Goal: Find specific page/section: Find specific page/section

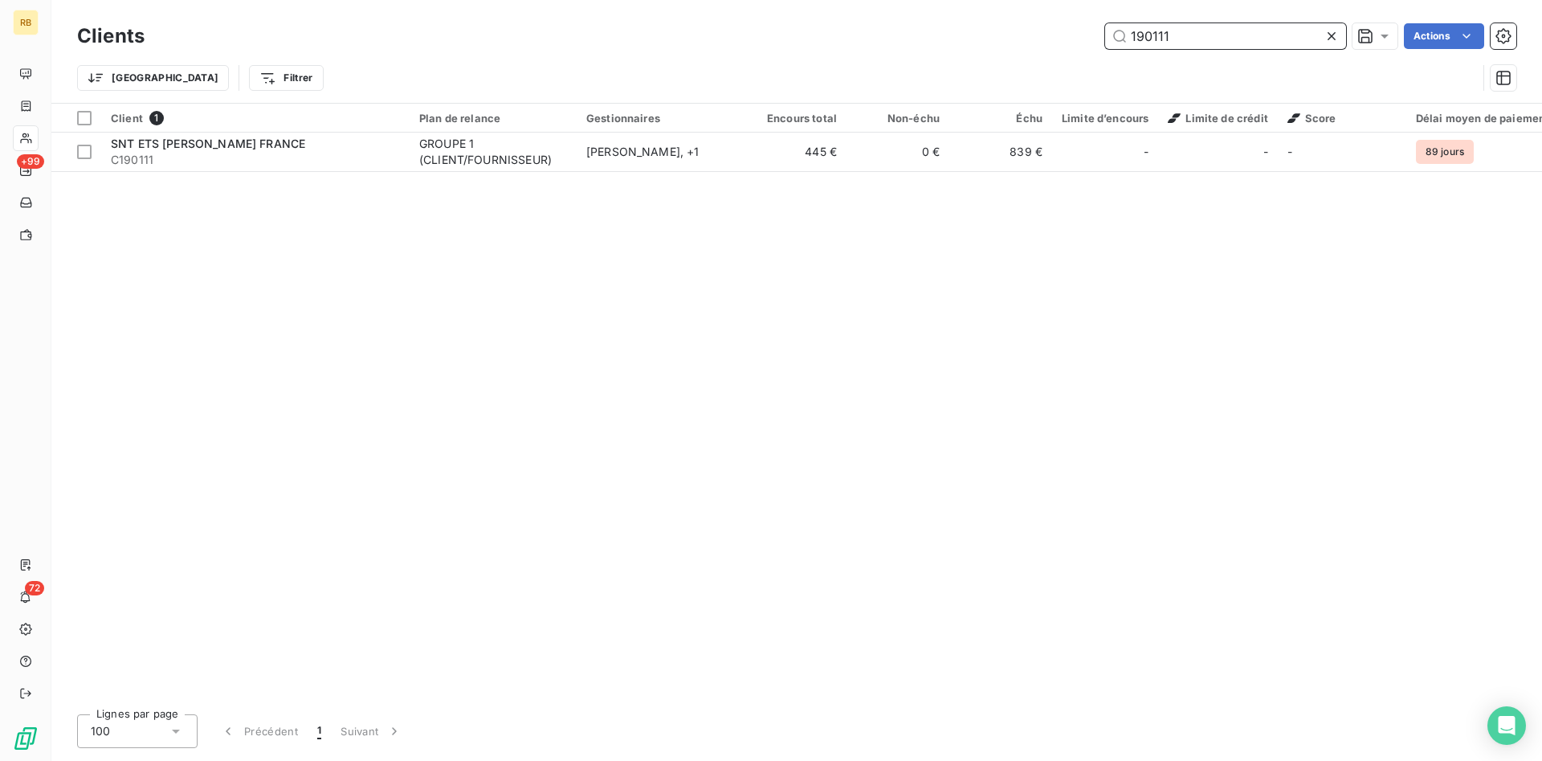
click at [1181, 46] on input "190111" at bounding box center [1225, 36] width 241 height 26
drag, startPoint x: 1181, startPoint y: 41, endPoint x: 1004, endPoint y: 11, distance: 179.2
click at [1105, 23] on input "190111" at bounding box center [1225, 36] width 241 height 26
drag, startPoint x: 1214, startPoint y: 37, endPoint x: 927, endPoint y: 17, distance: 287.4
click at [1105, 23] on input "ISIS" at bounding box center [1225, 36] width 241 height 26
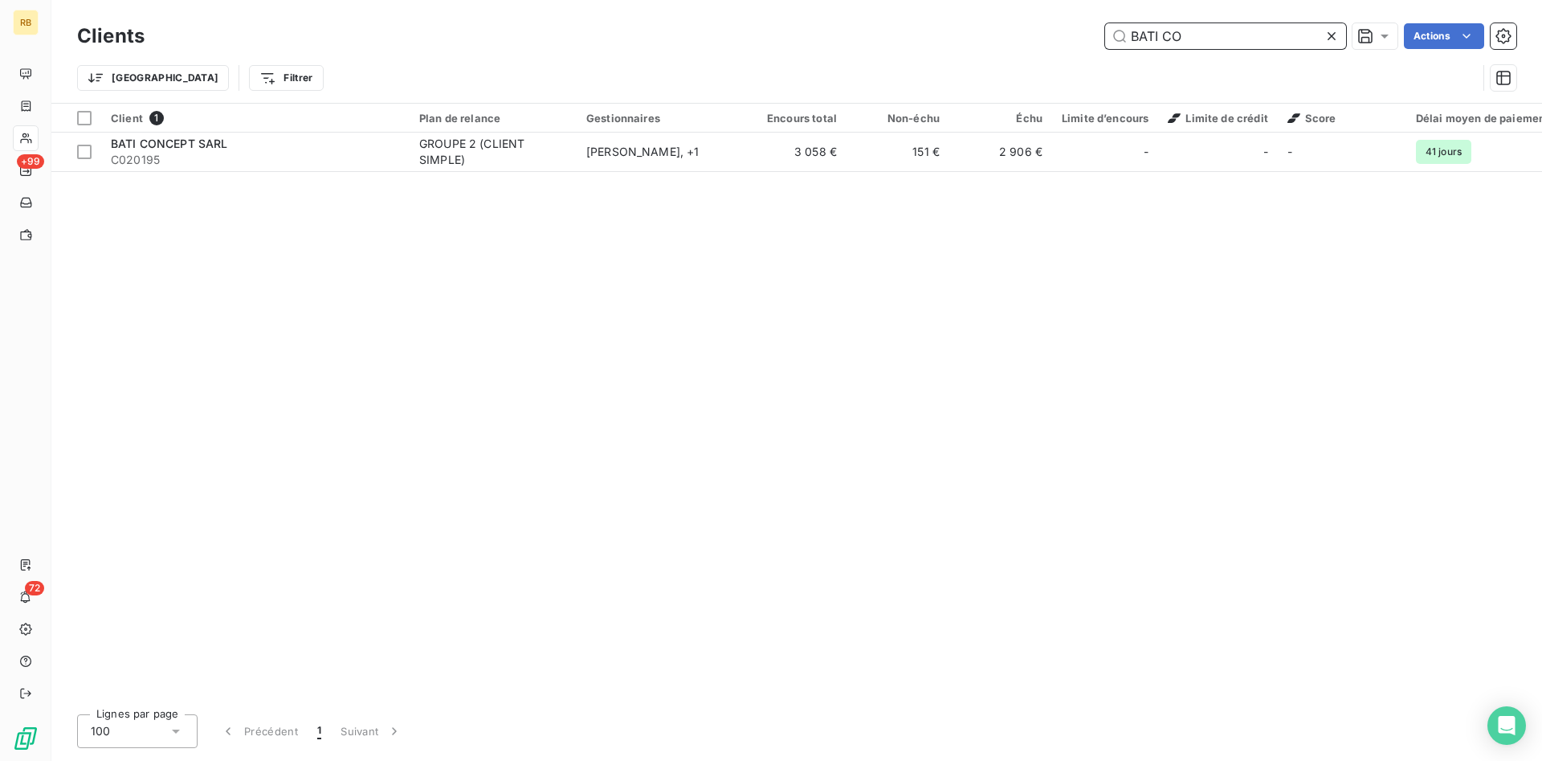
drag, startPoint x: 1201, startPoint y: 37, endPoint x: 920, endPoint y: 10, distance: 282.4
click at [1105, 23] on input "BATI CO" at bounding box center [1225, 36] width 241 height 26
drag, startPoint x: 1192, startPoint y: 31, endPoint x: 1036, endPoint y: 31, distance: 155.8
click at [1105, 30] on input "MARBRE" at bounding box center [1225, 36] width 241 height 26
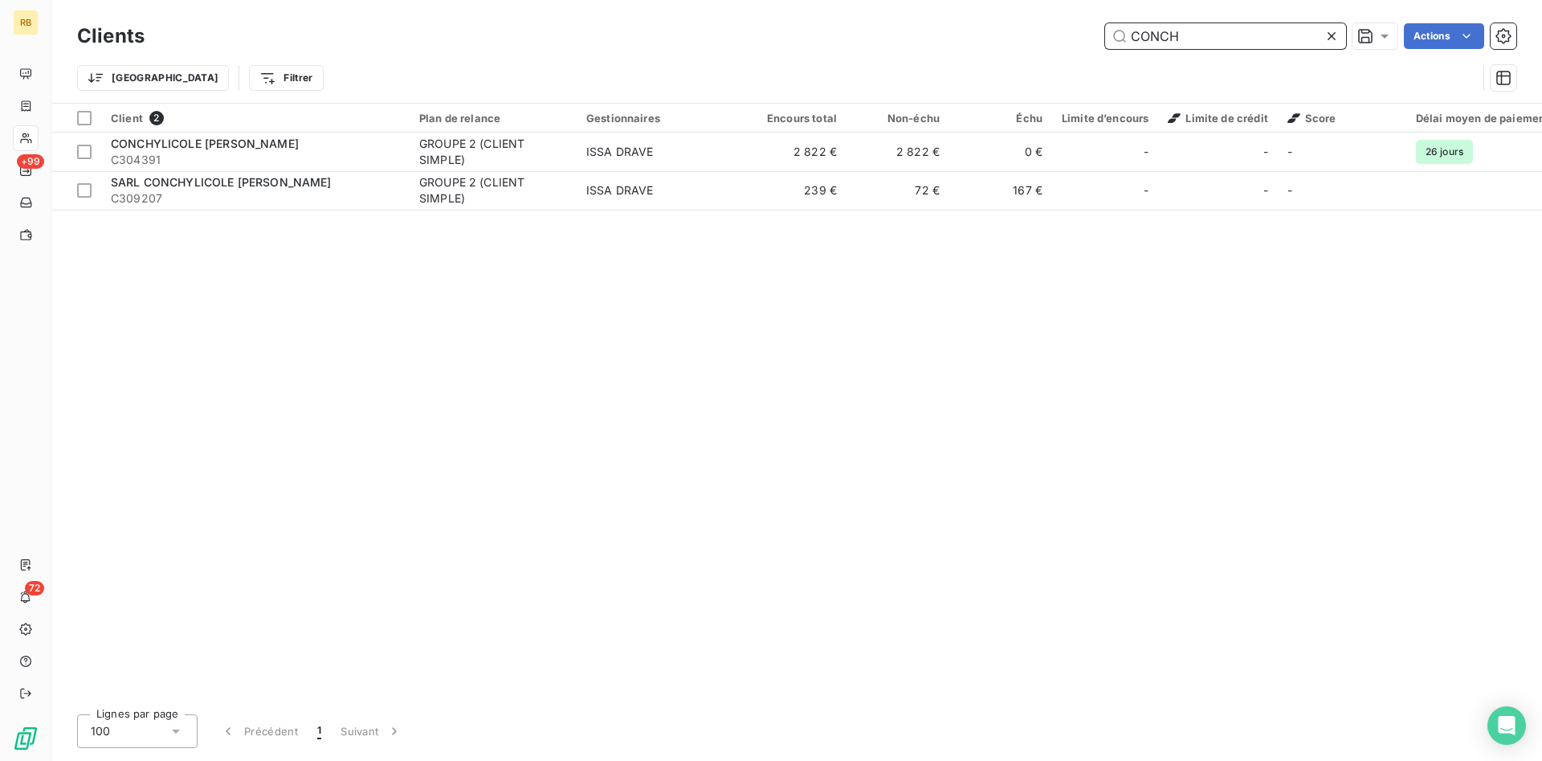
drag, startPoint x: 1235, startPoint y: 36, endPoint x: 978, endPoint y: 18, distance: 257.7
click at [1105, 23] on input "CONCH" at bounding box center [1225, 36] width 241 height 26
drag, startPoint x: 1182, startPoint y: 39, endPoint x: 1062, endPoint y: 39, distance: 120.5
click at [1105, 39] on input "[PERSON_NAME]" at bounding box center [1225, 36] width 241 height 26
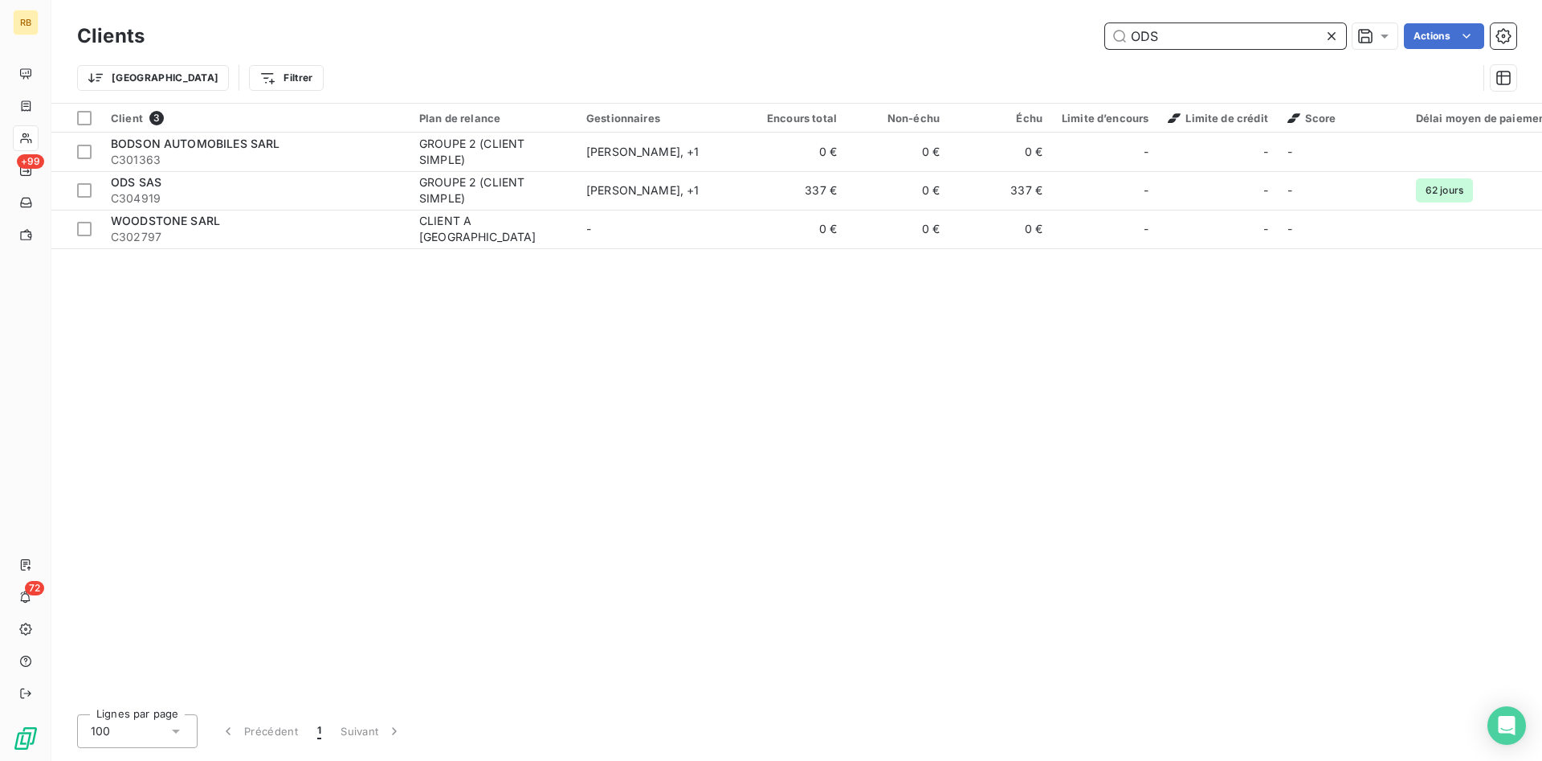
drag, startPoint x: 1183, startPoint y: 27, endPoint x: 975, endPoint y: 22, distance: 208.1
click at [1105, 23] on input "ODS" at bounding box center [1225, 36] width 241 height 26
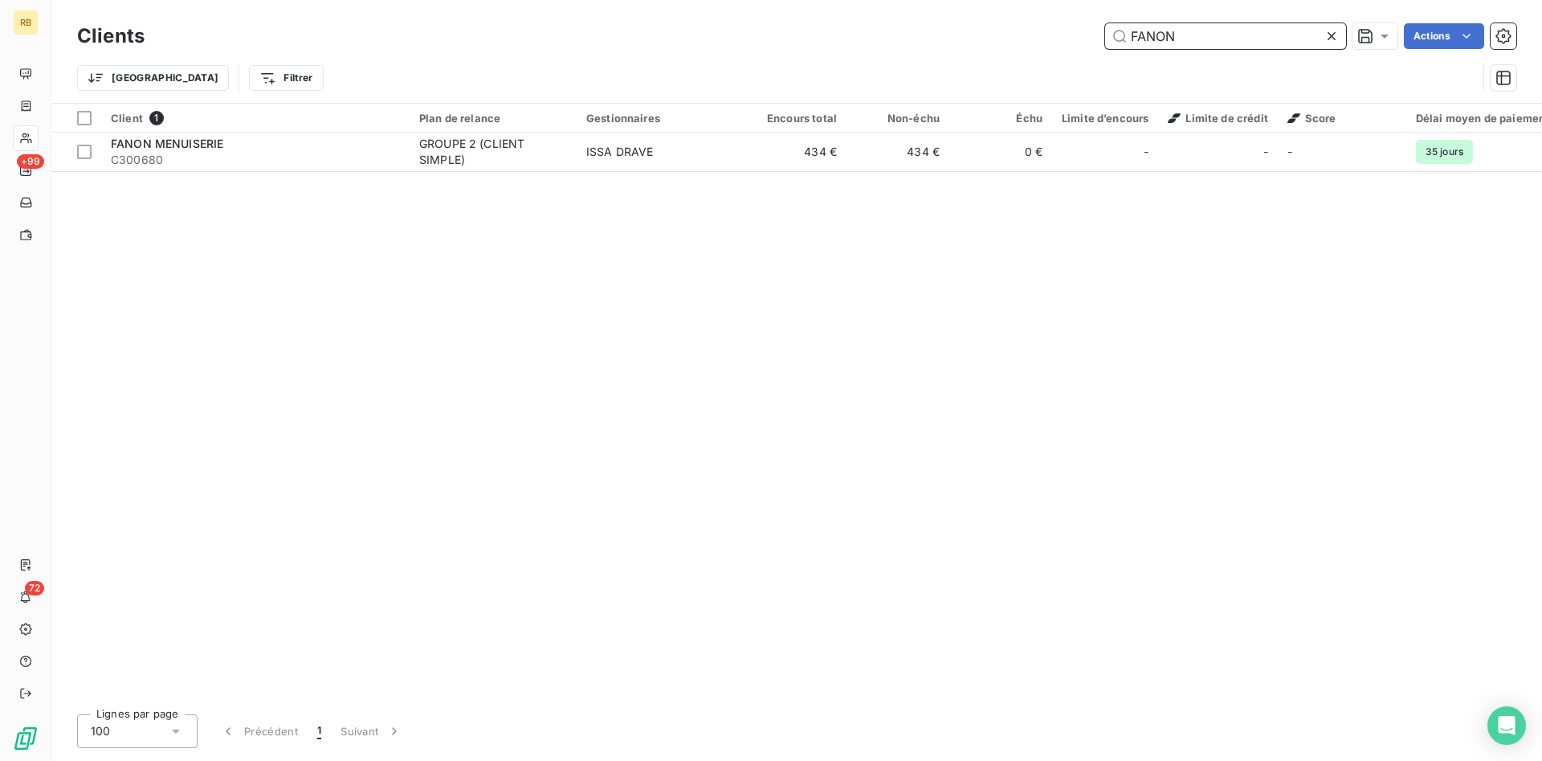
drag, startPoint x: 1196, startPoint y: 35, endPoint x: 896, endPoint y: 37, distance: 300.4
click at [1105, 37] on input "FANON" at bounding box center [1225, 36] width 241 height 26
drag, startPoint x: 1202, startPoint y: 43, endPoint x: 1030, endPoint y: 35, distance: 171.3
click at [1105, 35] on input "DENTAR" at bounding box center [1225, 36] width 241 height 26
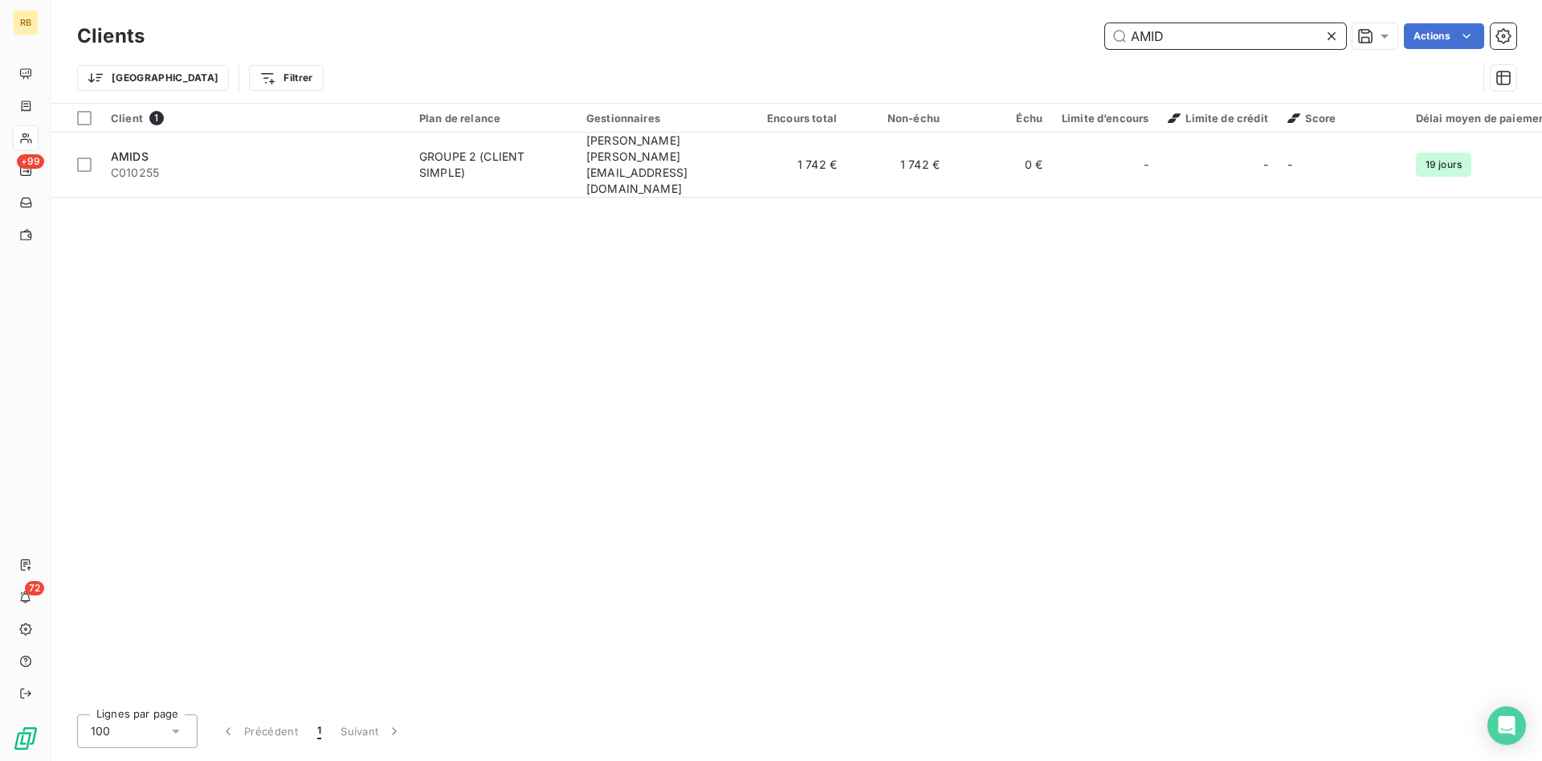
drag, startPoint x: 1164, startPoint y: 34, endPoint x: 1055, endPoint y: 32, distance: 108.4
click at [1105, 32] on input "AMID" at bounding box center [1225, 36] width 241 height 26
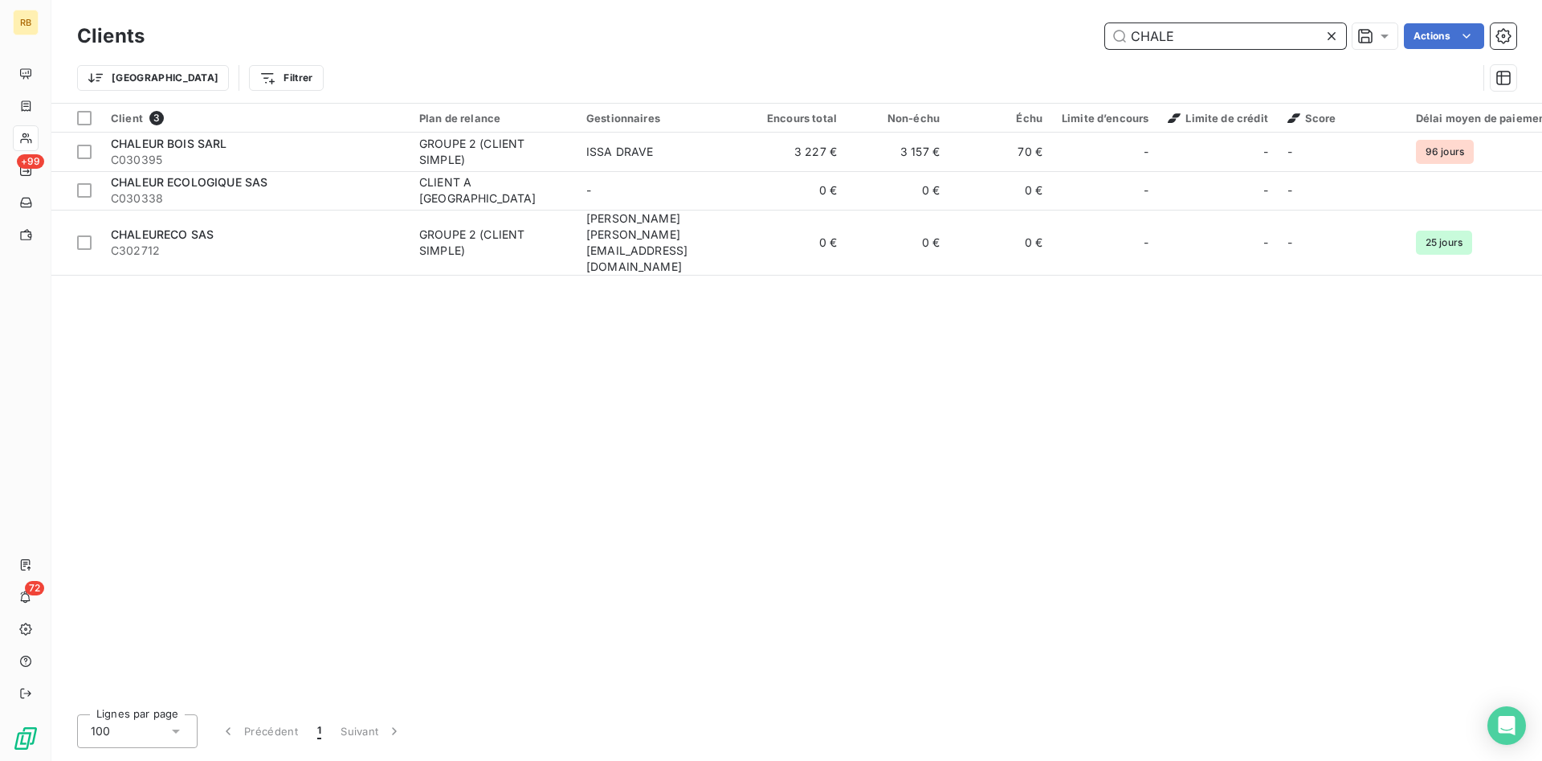
drag, startPoint x: 1226, startPoint y: 36, endPoint x: 1030, endPoint y: 30, distance: 196.1
click at [1105, 30] on input "CHALE" at bounding box center [1225, 36] width 241 height 26
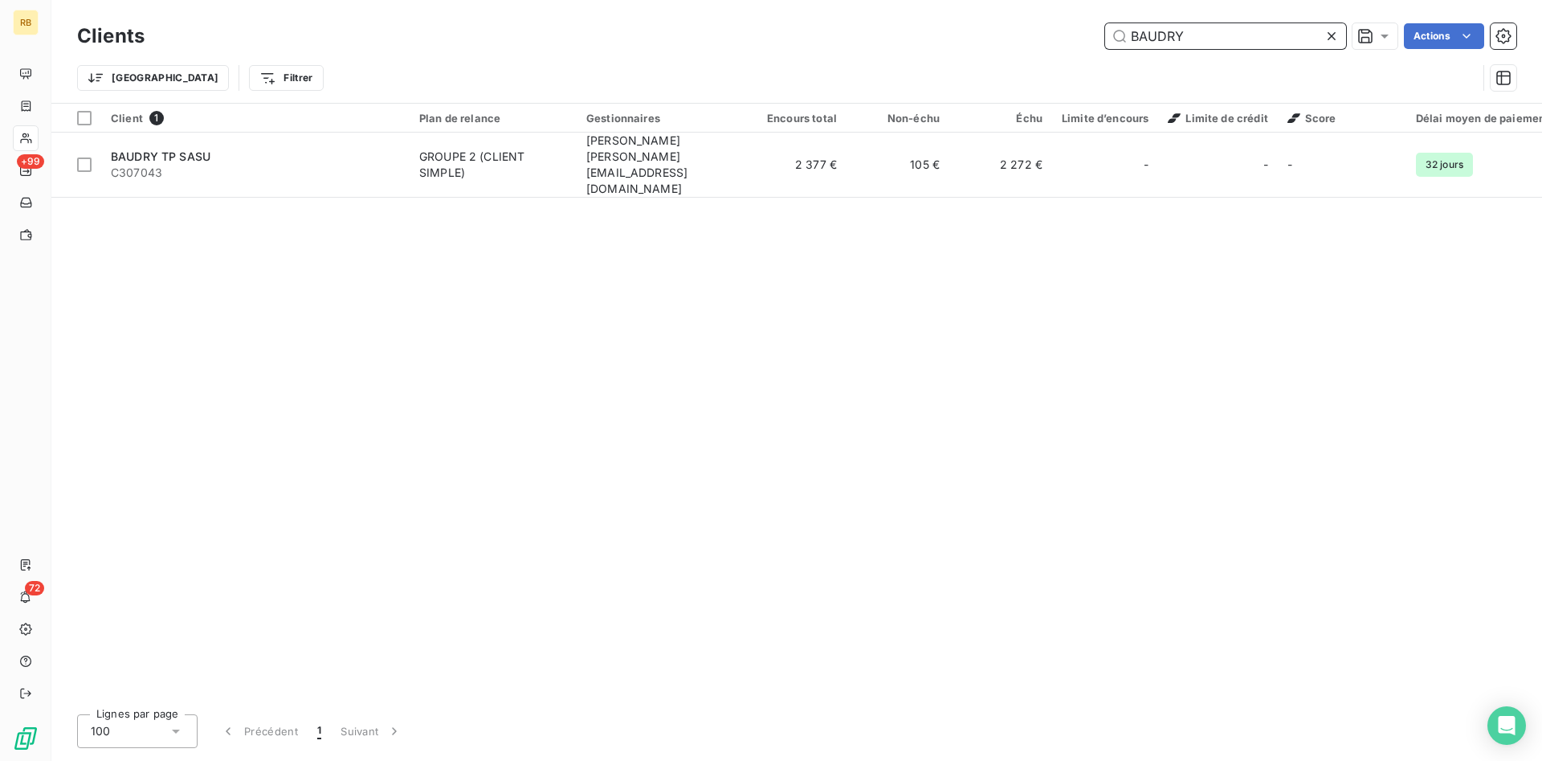
drag, startPoint x: 1222, startPoint y: 32, endPoint x: 1004, endPoint y: 27, distance: 217.7
click at [1105, 27] on input "BAUDRY" at bounding box center [1225, 36] width 241 height 26
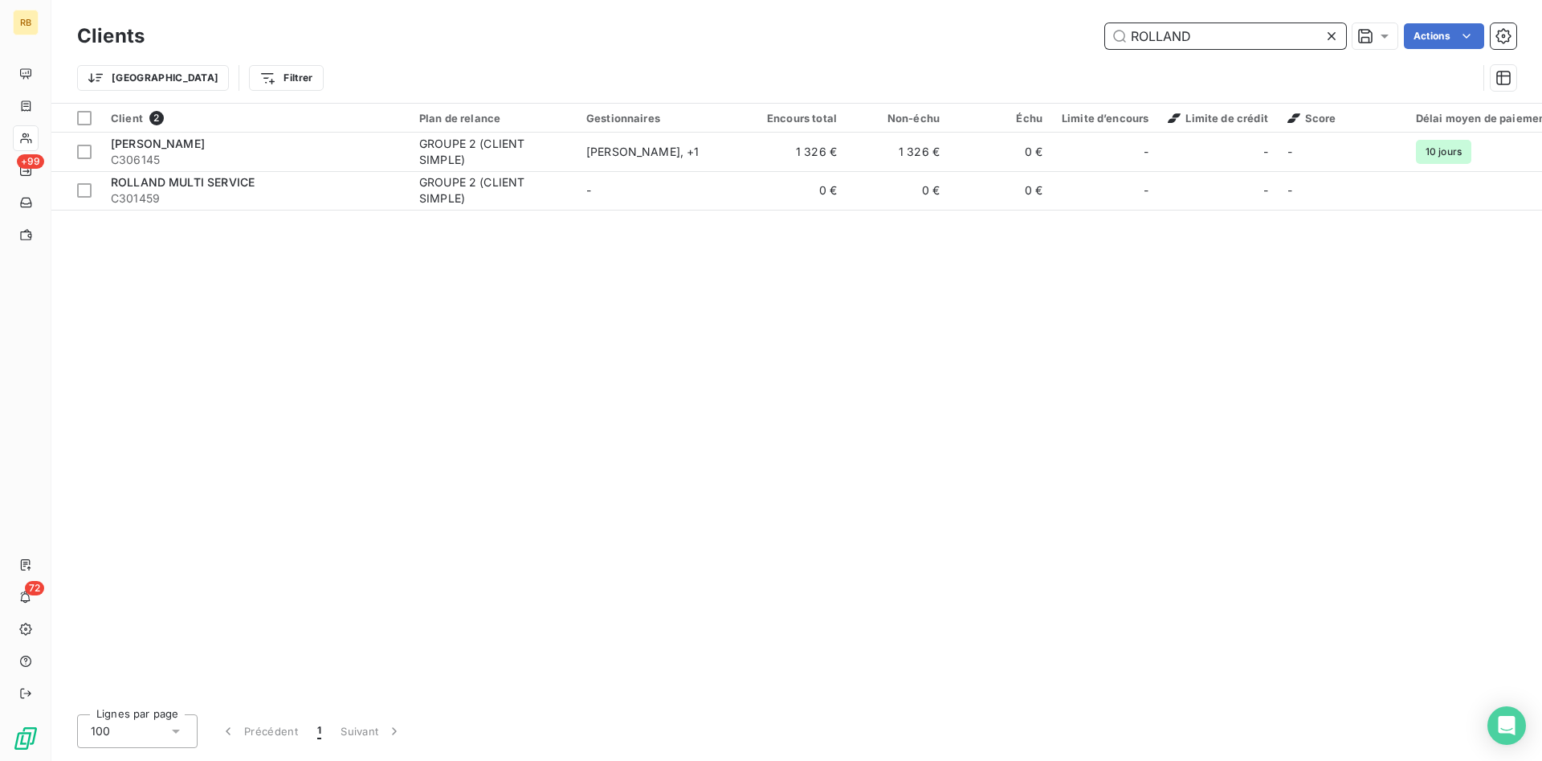
drag, startPoint x: 1215, startPoint y: 31, endPoint x: 1043, endPoint y: 26, distance: 172.8
click at [1105, 26] on input "ROLLAND" at bounding box center [1225, 36] width 241 height 26
type input "GLOA"
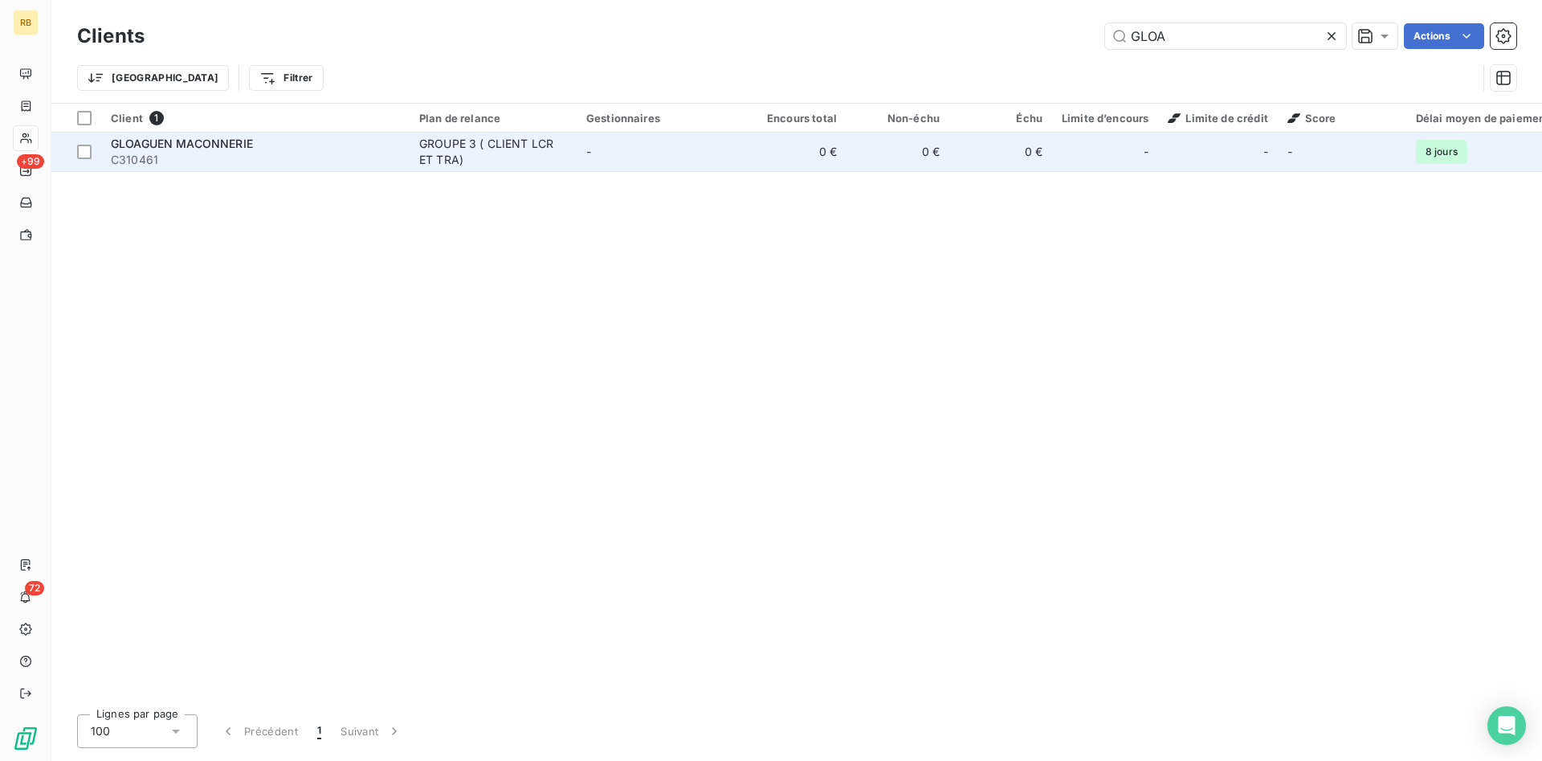
click at [548, 153] on div "GROUPE 3 ( CLIENT LCR ET TRA)" at bounding box center [493, 152] width 148 height 32
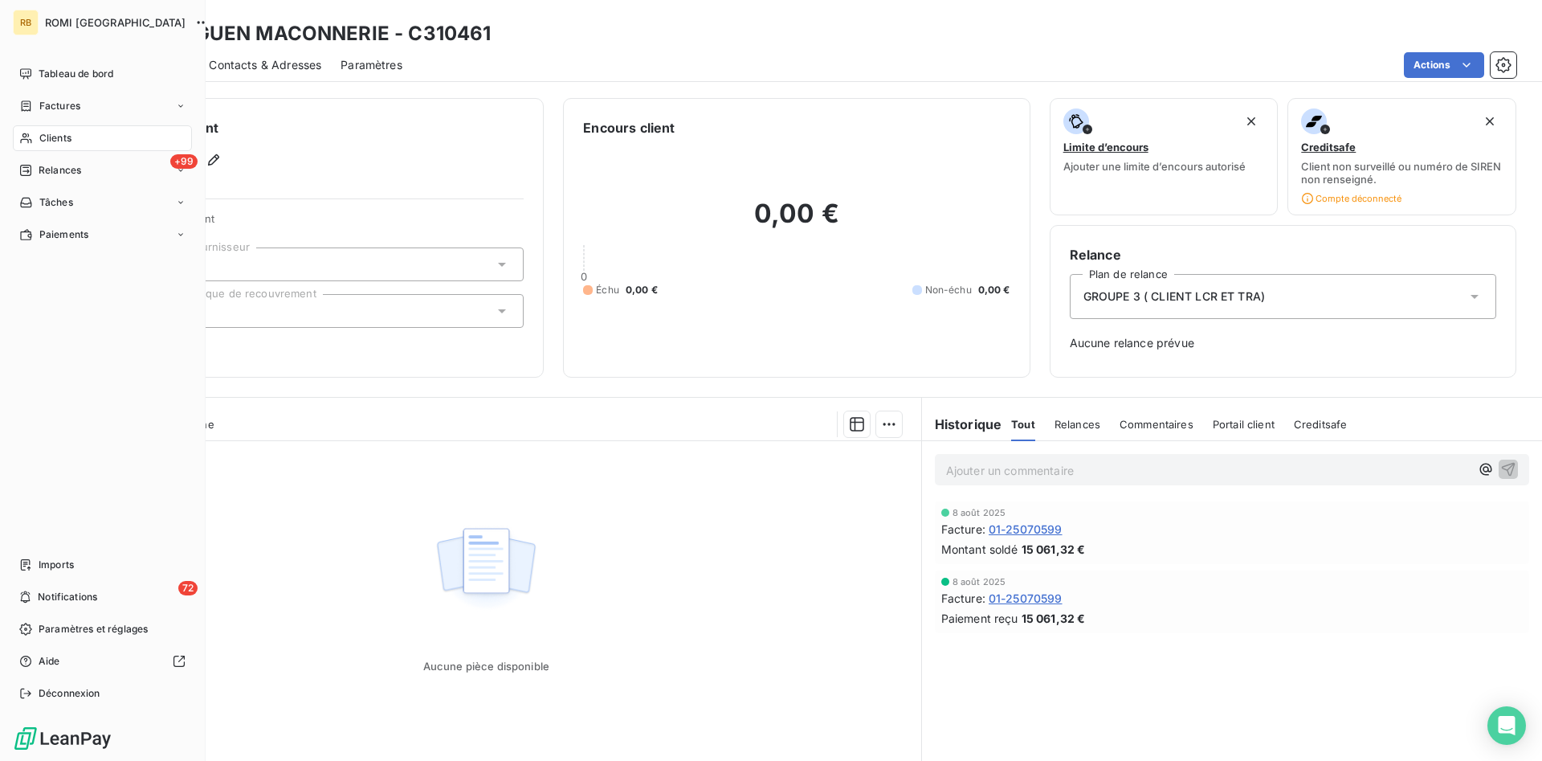
click at [75, 136] on div "Clients" at bounding box center [102, 138] width 179 height 26
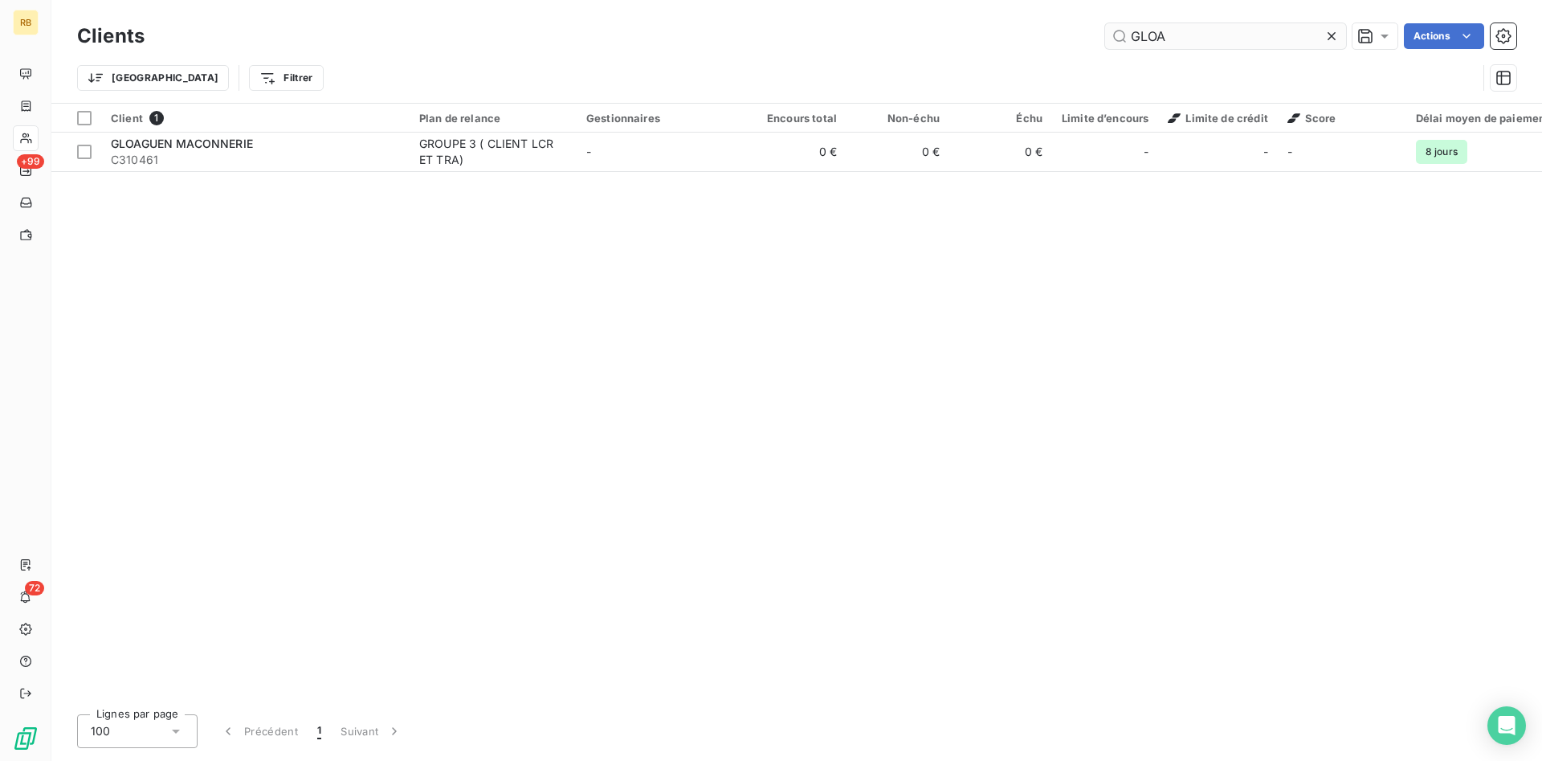
drag, startPoint x: 1205, startPoint y: 35, endPoint x: 1039, endPoint y: 26, distance: 166.5
click at [1105, 26] on input "GLOA" at bounding box center [1225, 36] width 241 height 26
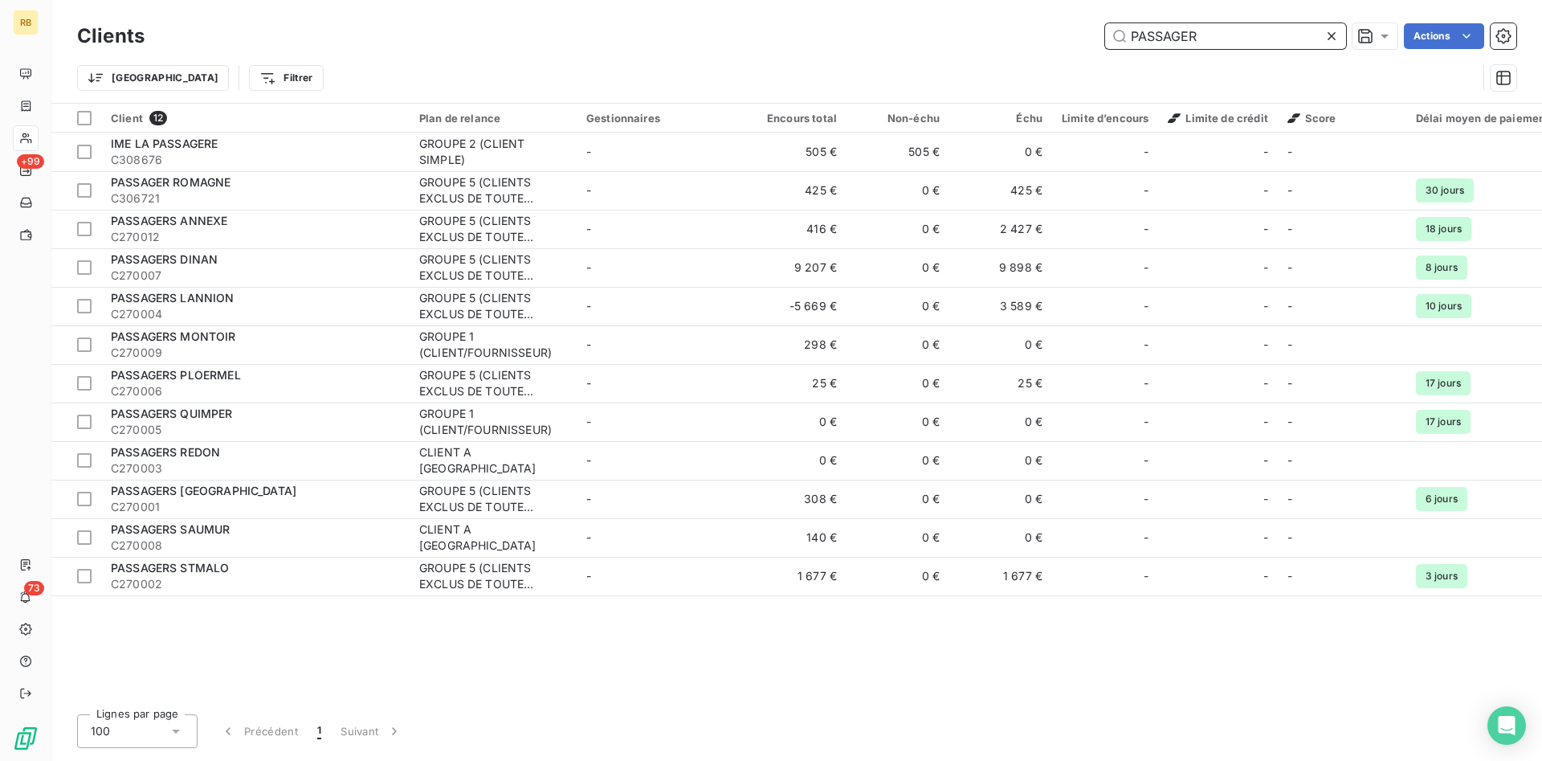
drag, startPoint x: 1202, startPoint y: 35, endPoint x: 863, endPoint y: 18, distance: 339.4
click at [1105, 23] on input "PASSAGER" at bounding box center [1225, 36] width 241 height 26
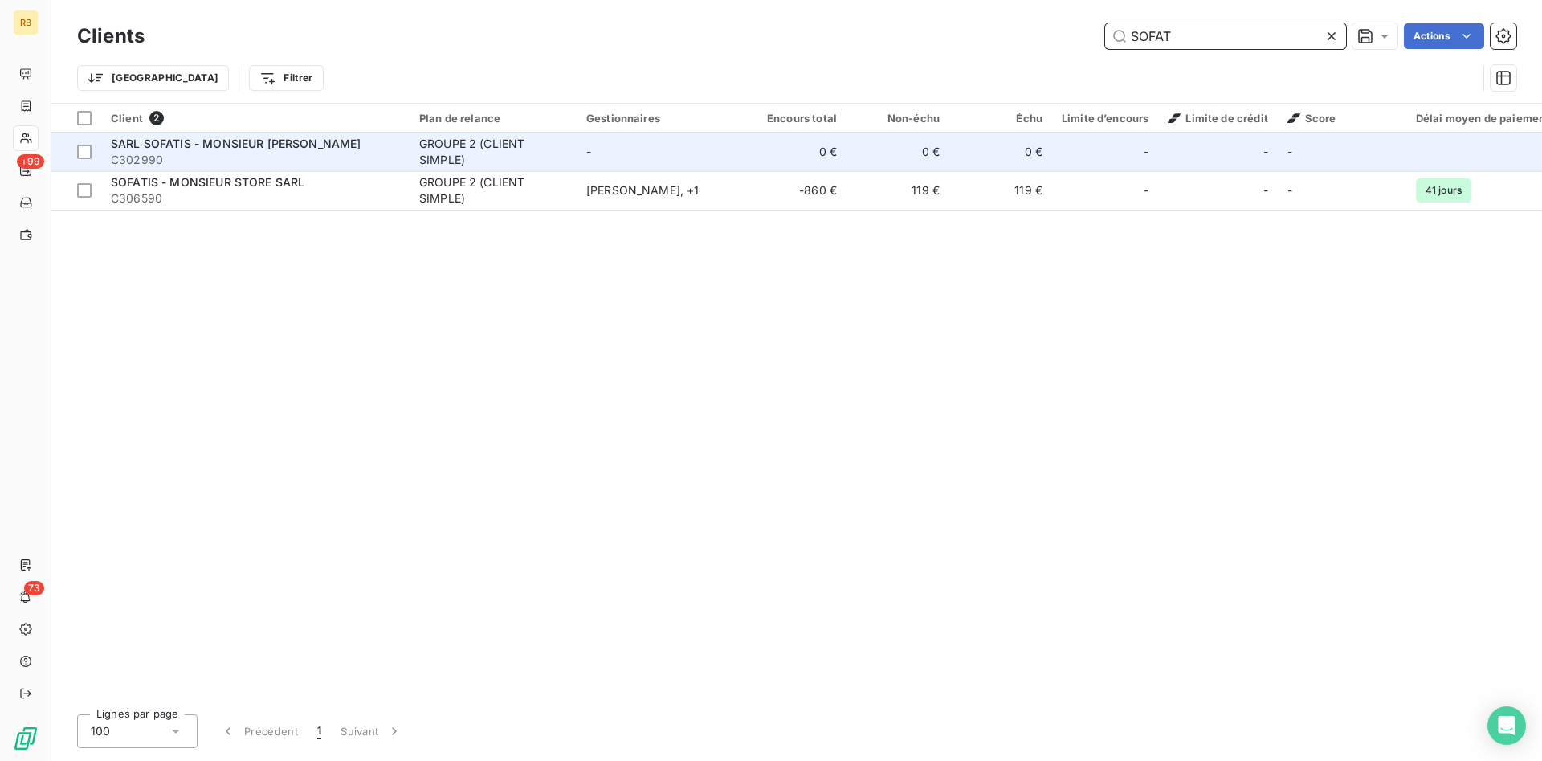
type input "SOFAT"
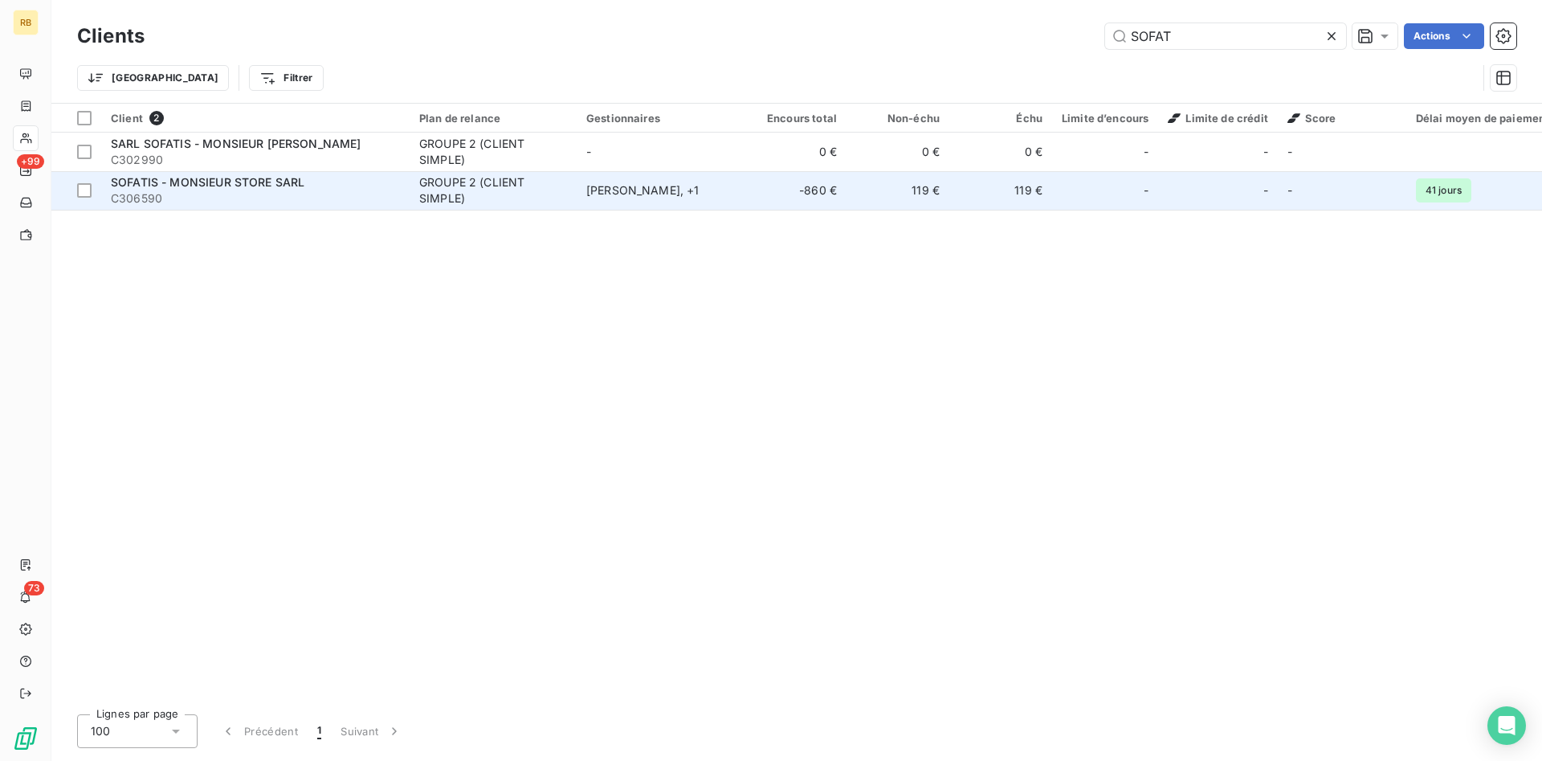
click at [228, 187] on span "SOFATIS - MONSIEUR STORE SARL" at bounding box center [208, 182] width 194 height 14
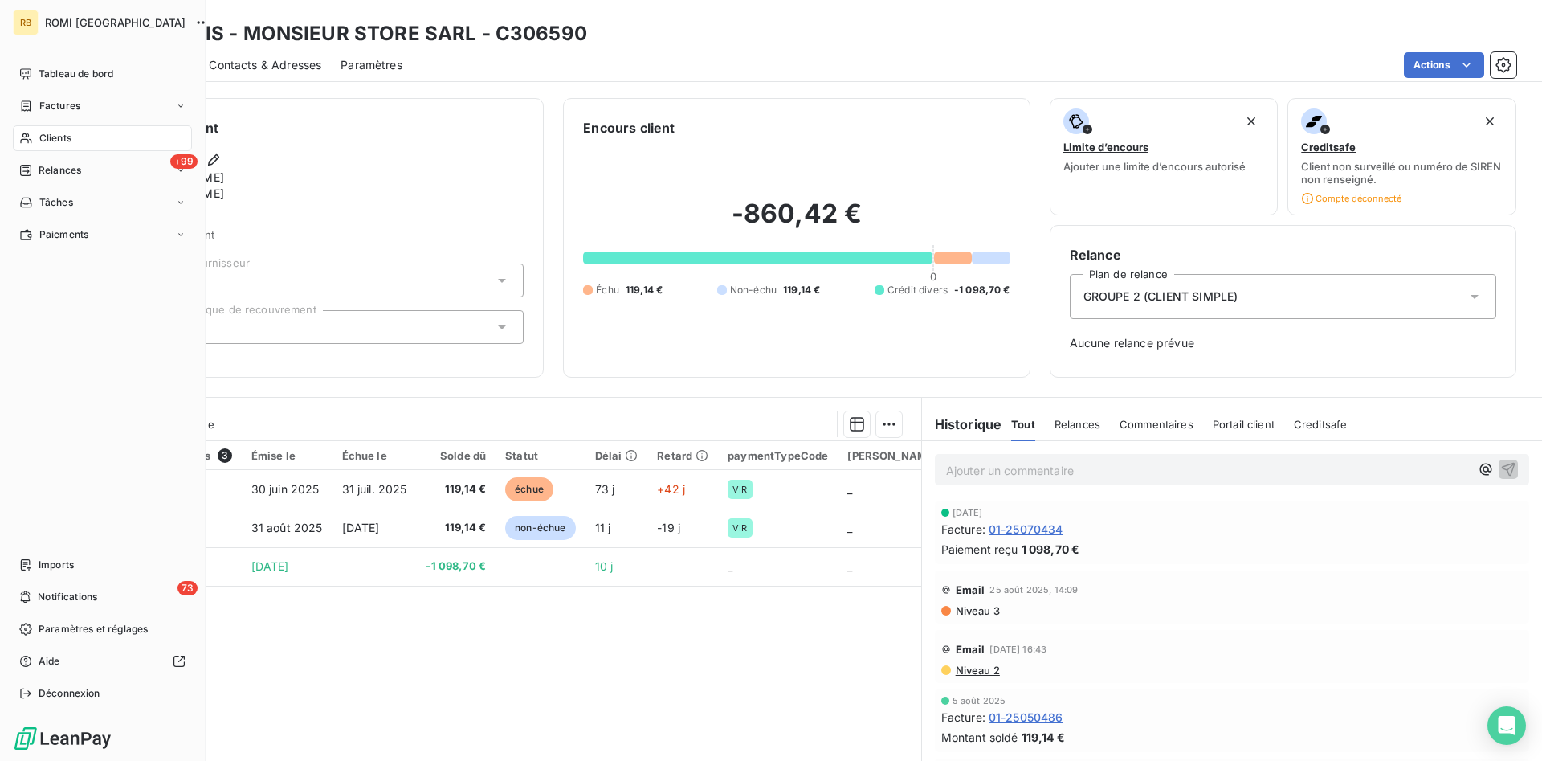
click at [73, 137] on div "Clients" at bounding box center [102, 138] width 179 height 26
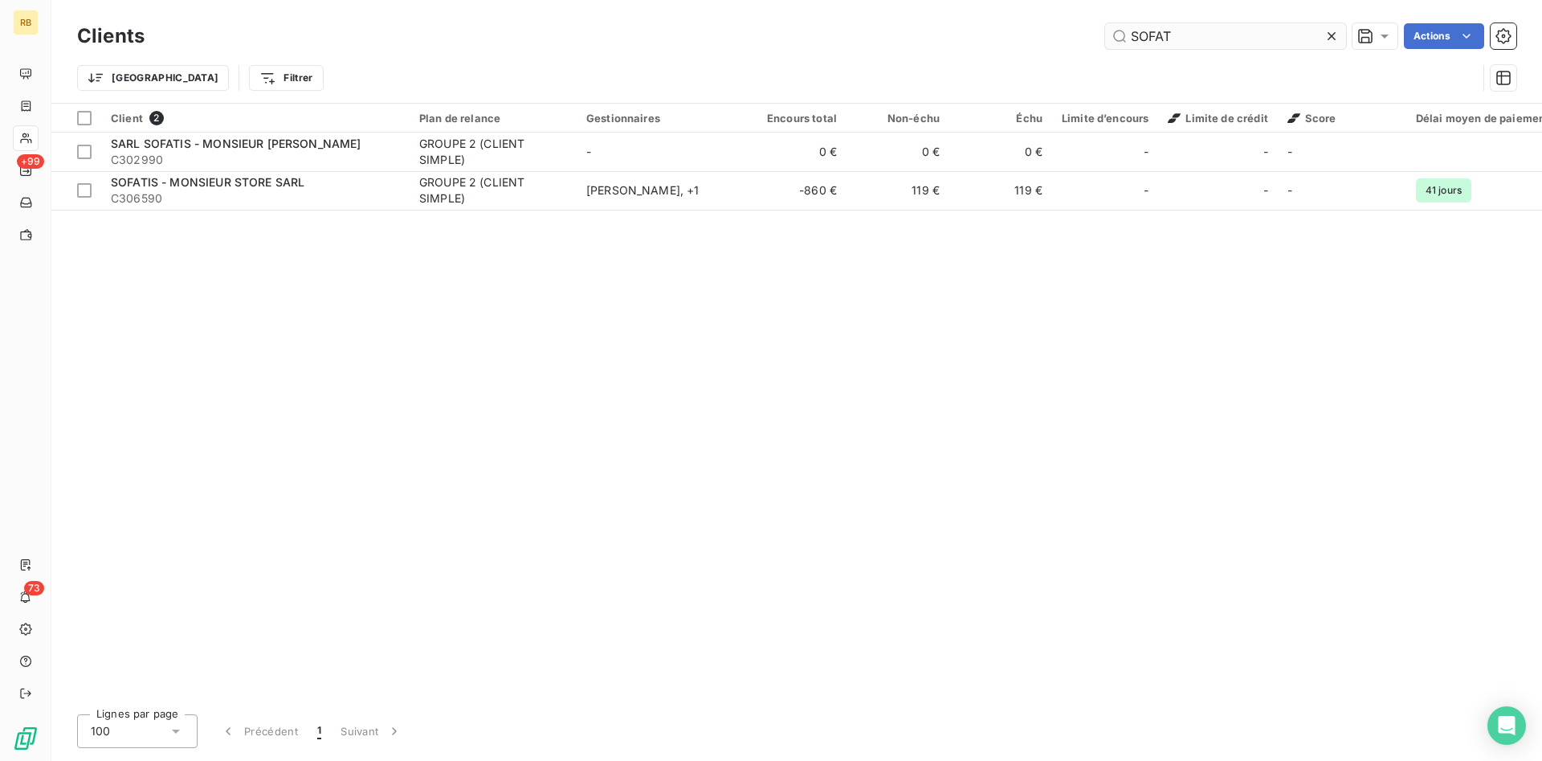
drag, startPoint x: 1243, startPoint y: 29, endPoint x: 1040, endPoint y: 33, distance: 203.2
click at [1105, 33] on input "SOFAT" at bounding box center [1225, 36] width 241 height 26
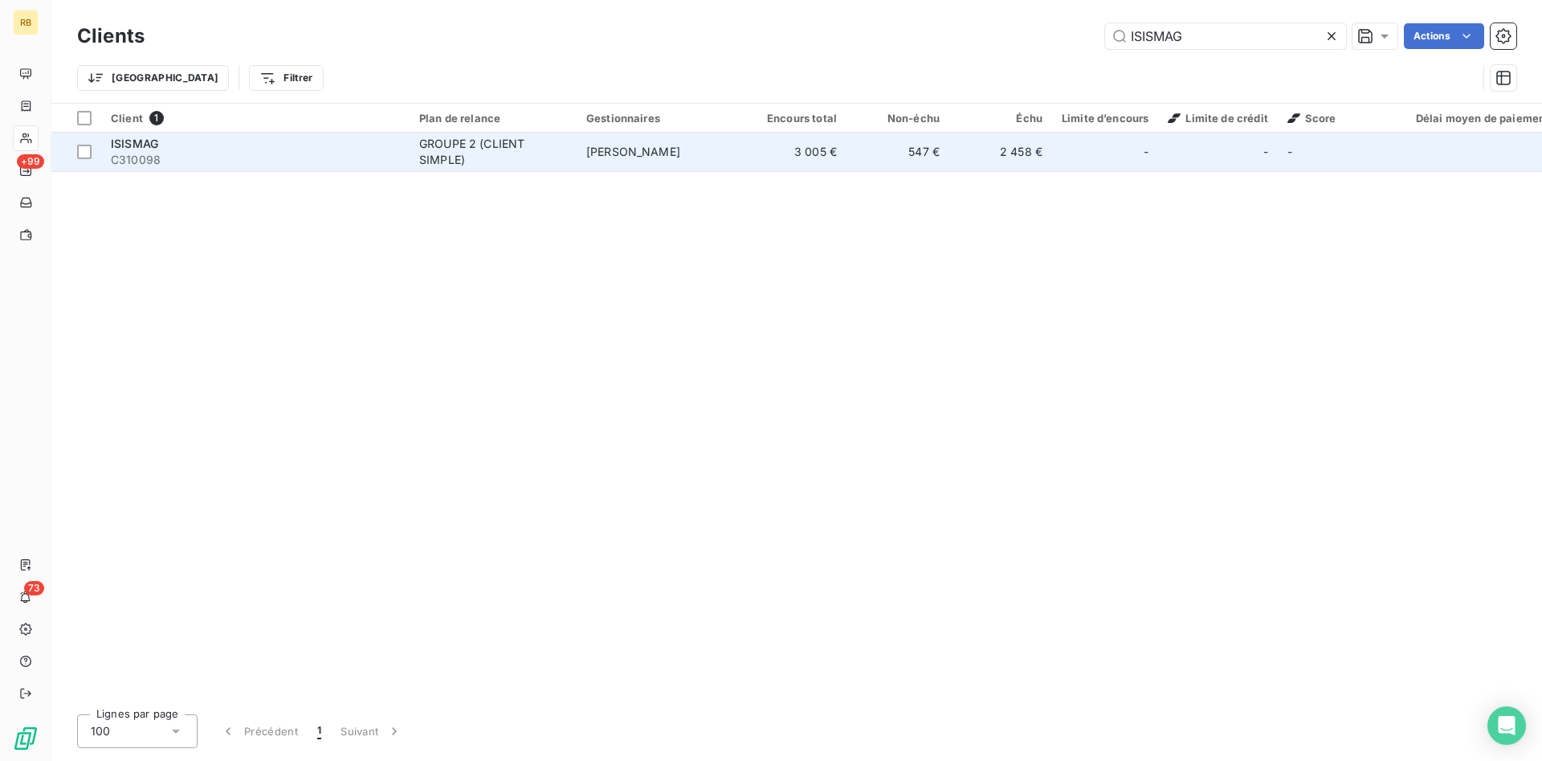
type input "ISISMAG"
click at [775, 160] on td "3 005 €" at bounding box center [795, 152] width 103 height 39
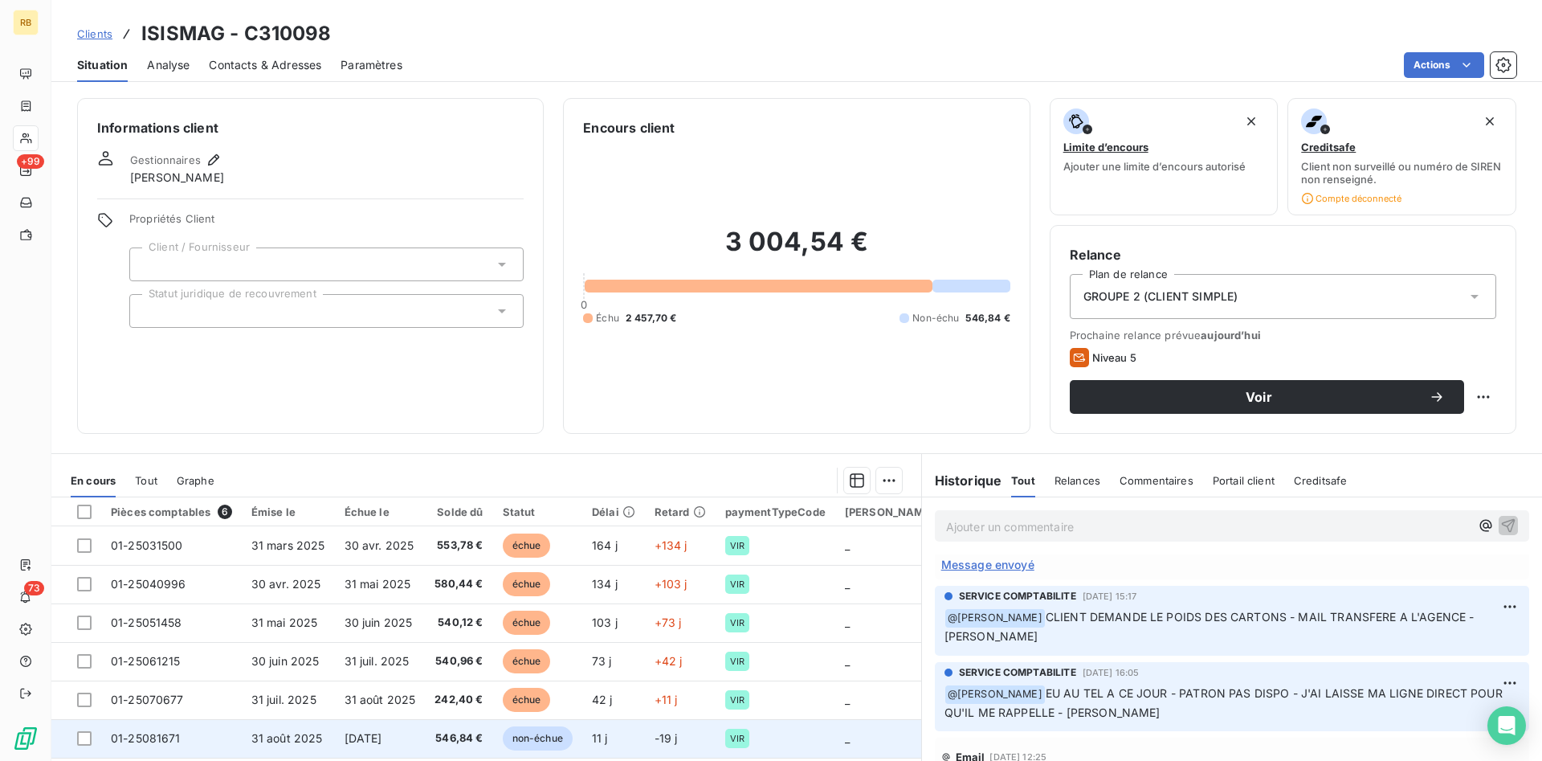
scroll to position [358, 0]
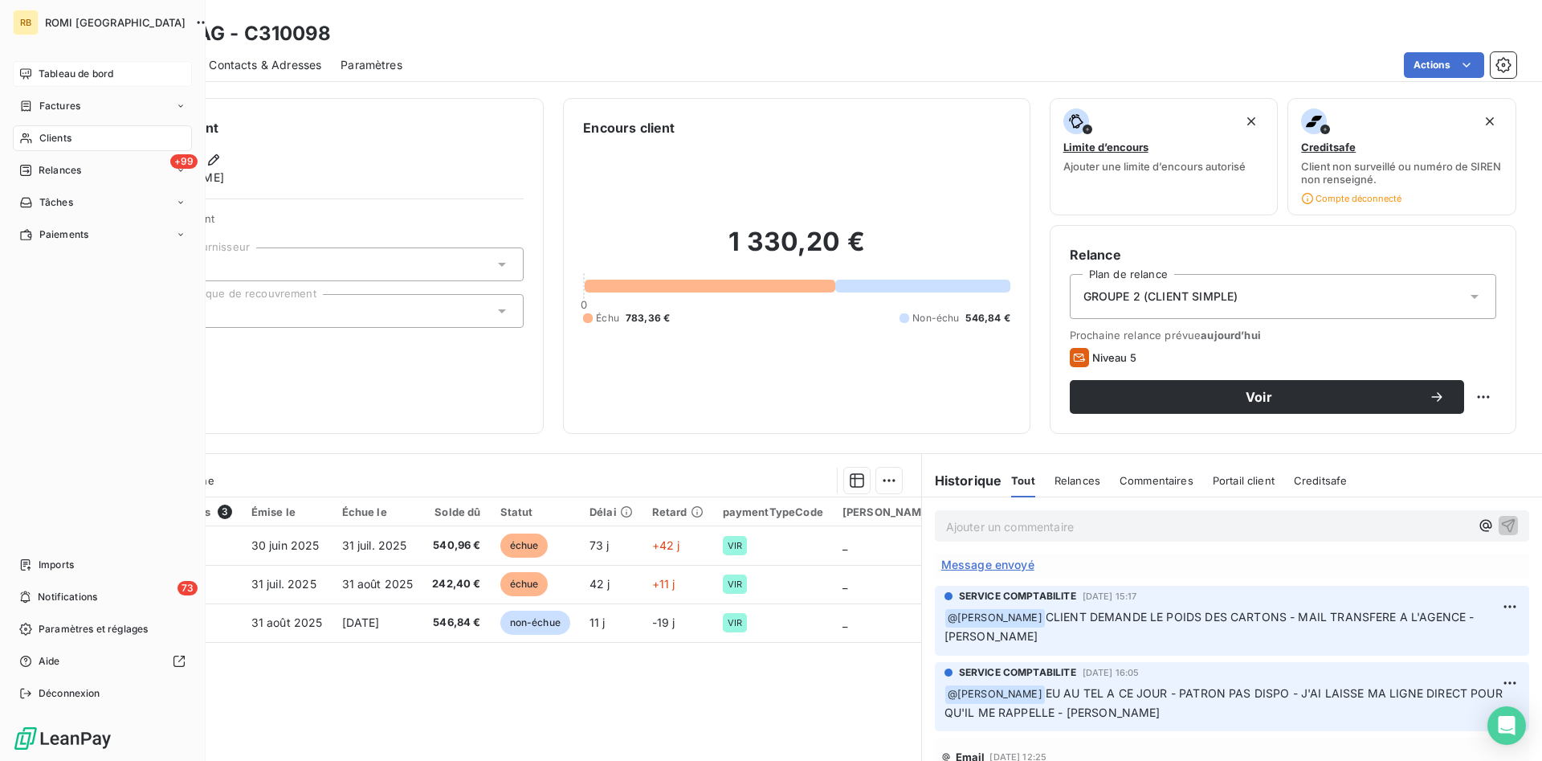
click at [71, 67] on span "Tableau de bord" at bounding box center [76, 74] width 75 height 14
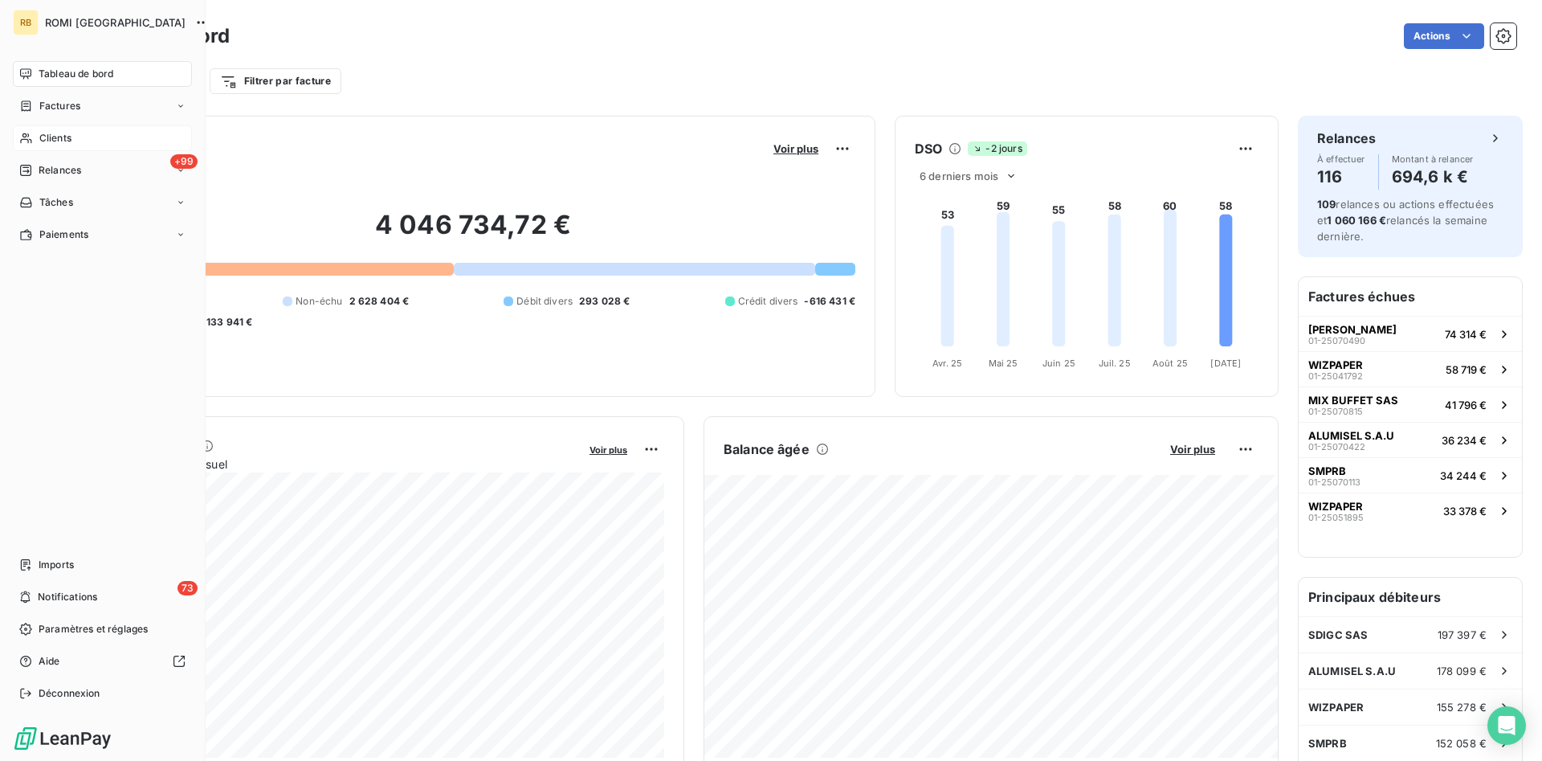
click at [82, 139] on div "Clients" at bounding box center [102, 138] width 179 height 26
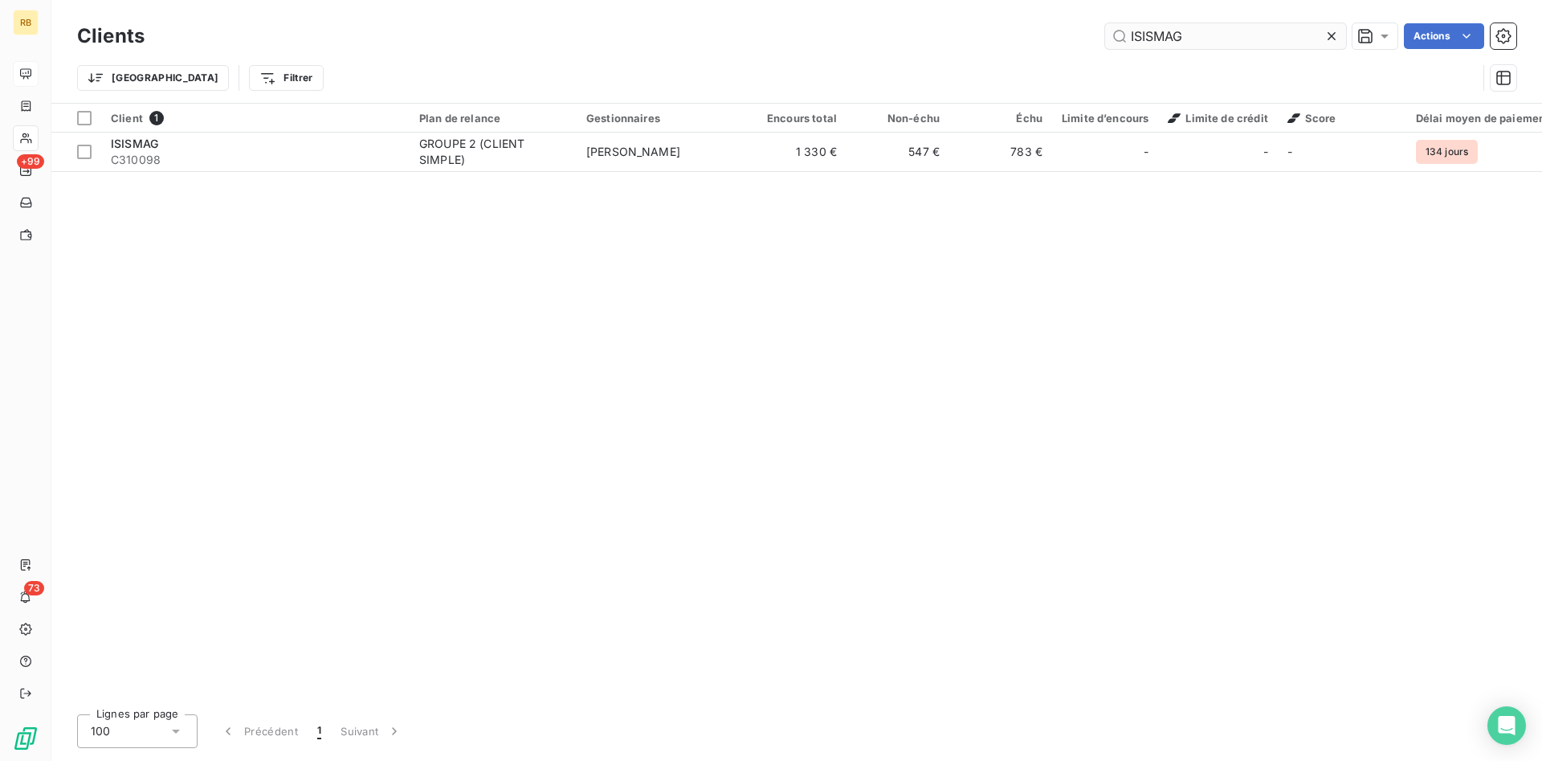
drag, startPoint x: 1201, startPoint y: 35, endPoint x: 826, endPoint y: 21, distance: 375.4
click at [1105, 23] on input "ISISMAG" at bounding box center [1225, 36] width 241 height 26
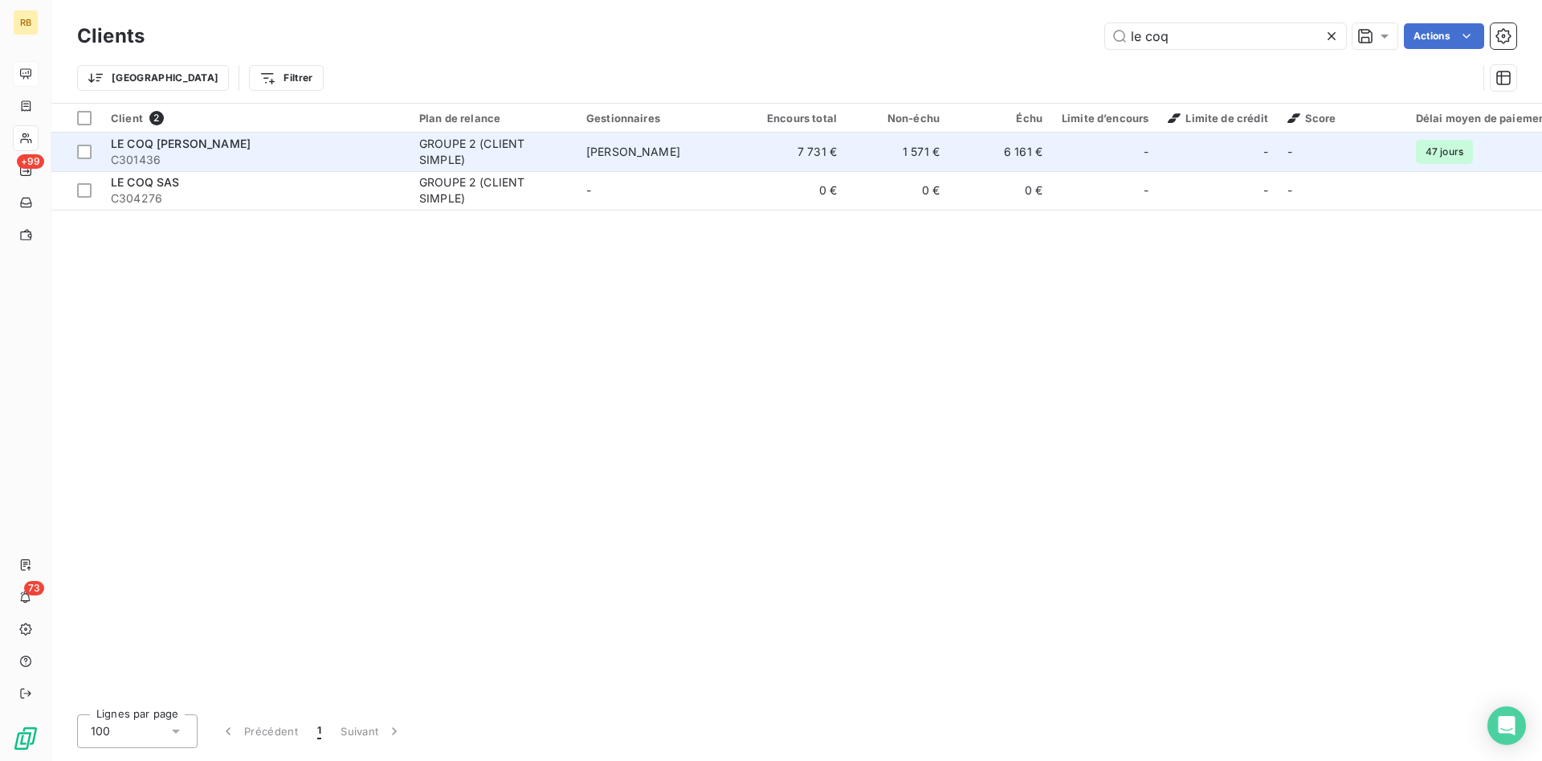
type input "le coq"
click at [629, 160] on td "[PERSON_NAME]" at bounding box center [660, 152] width 167 height 39
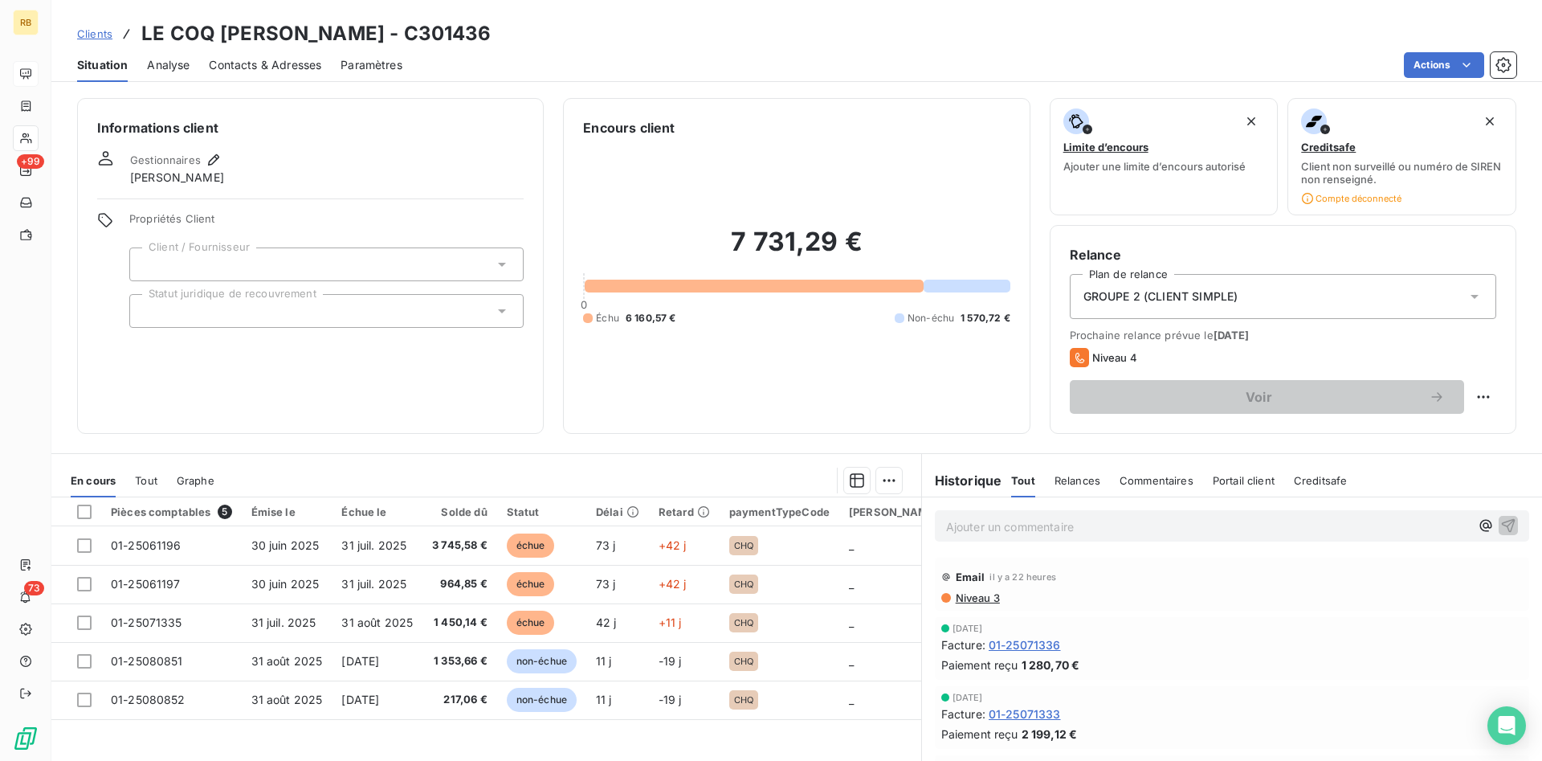
click at [985, 600] on span "Niveau 3" at bounding box center [977, 597] width 46 height 13
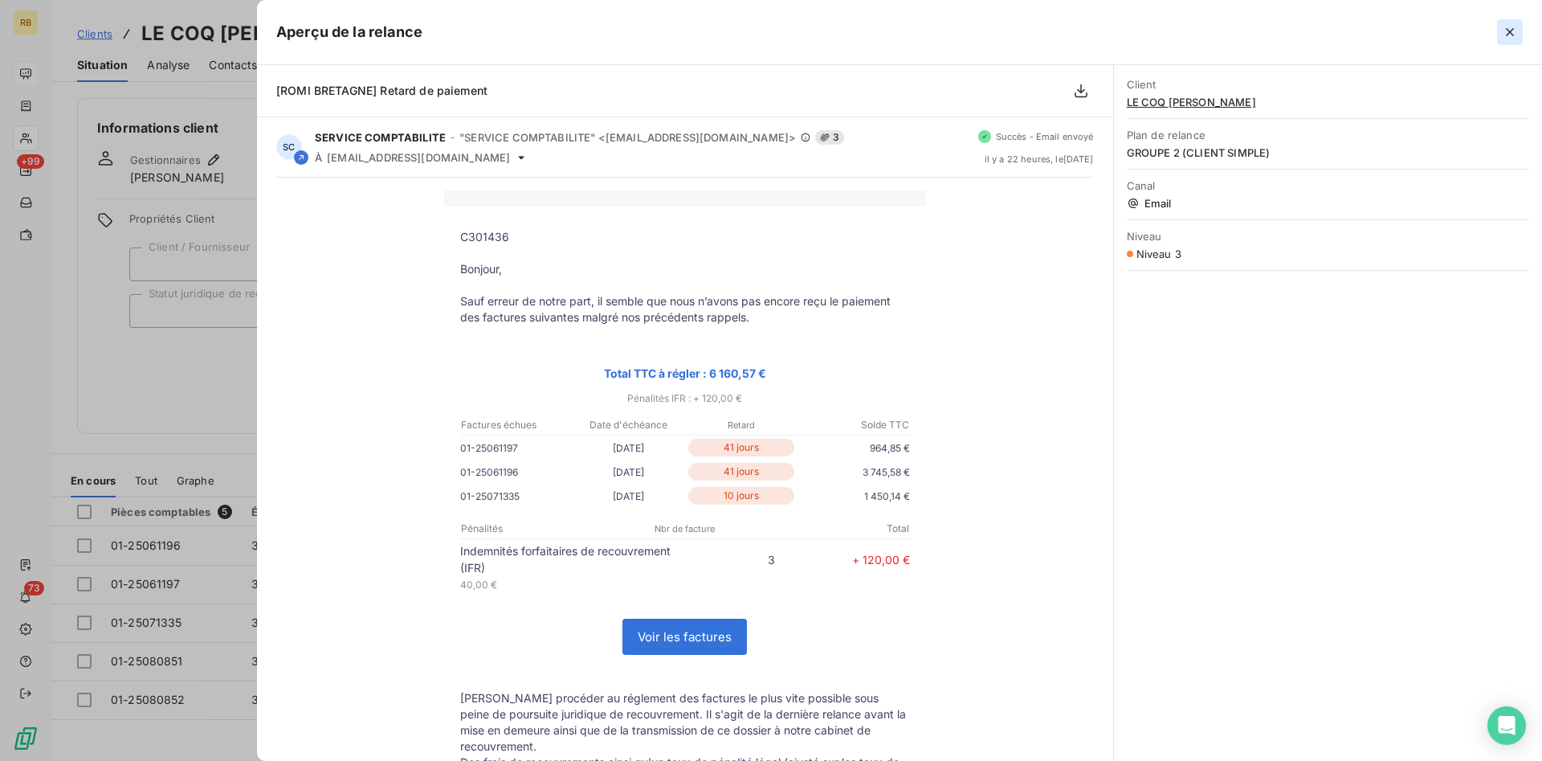
click at [1507, 32] on icon "button" at bounding box center [1510, 32] width 16 height 16
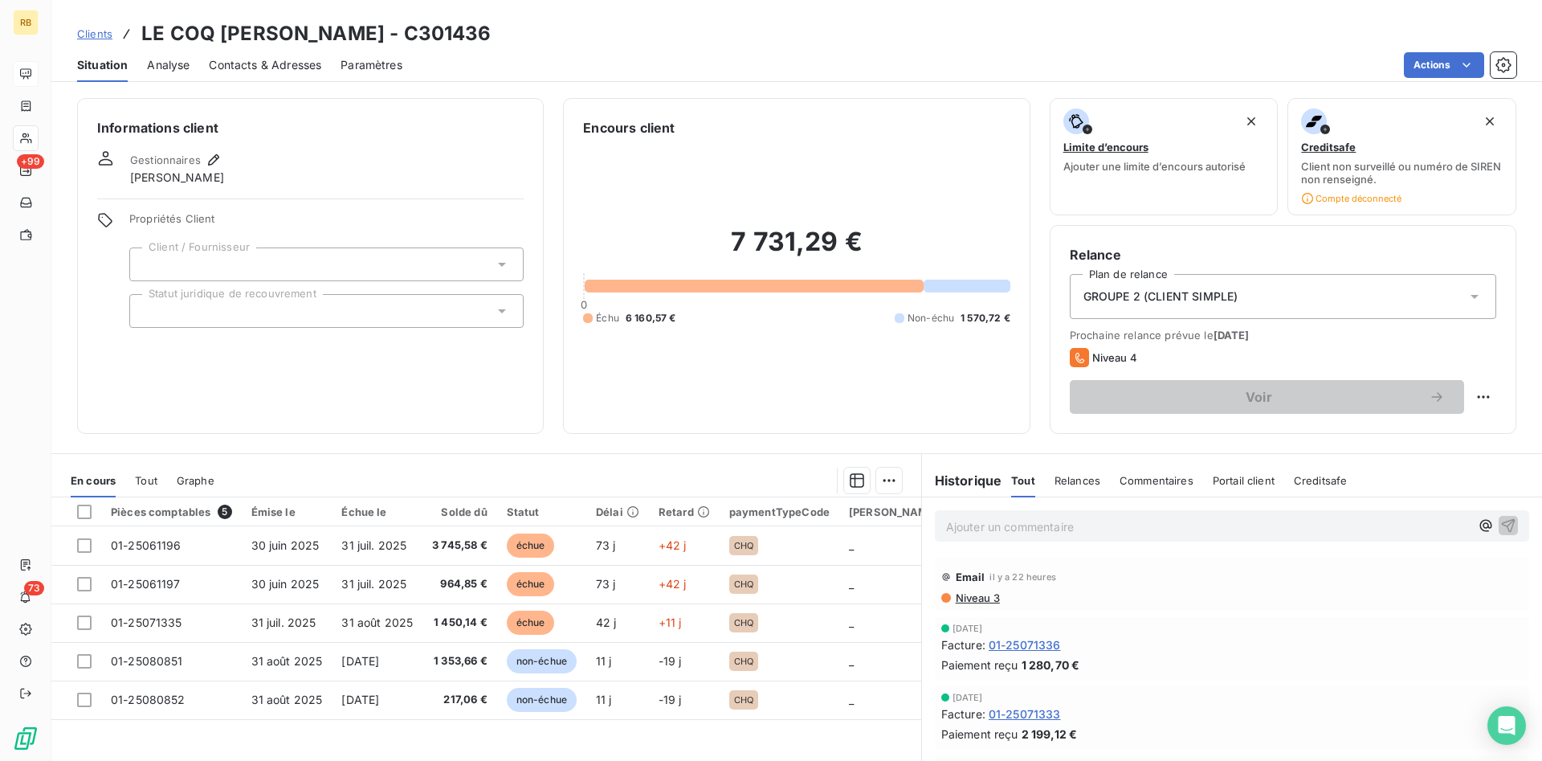
click at [998, 596] on span "Niveau 3" at bounding box center [977, 597] width 46 height 13
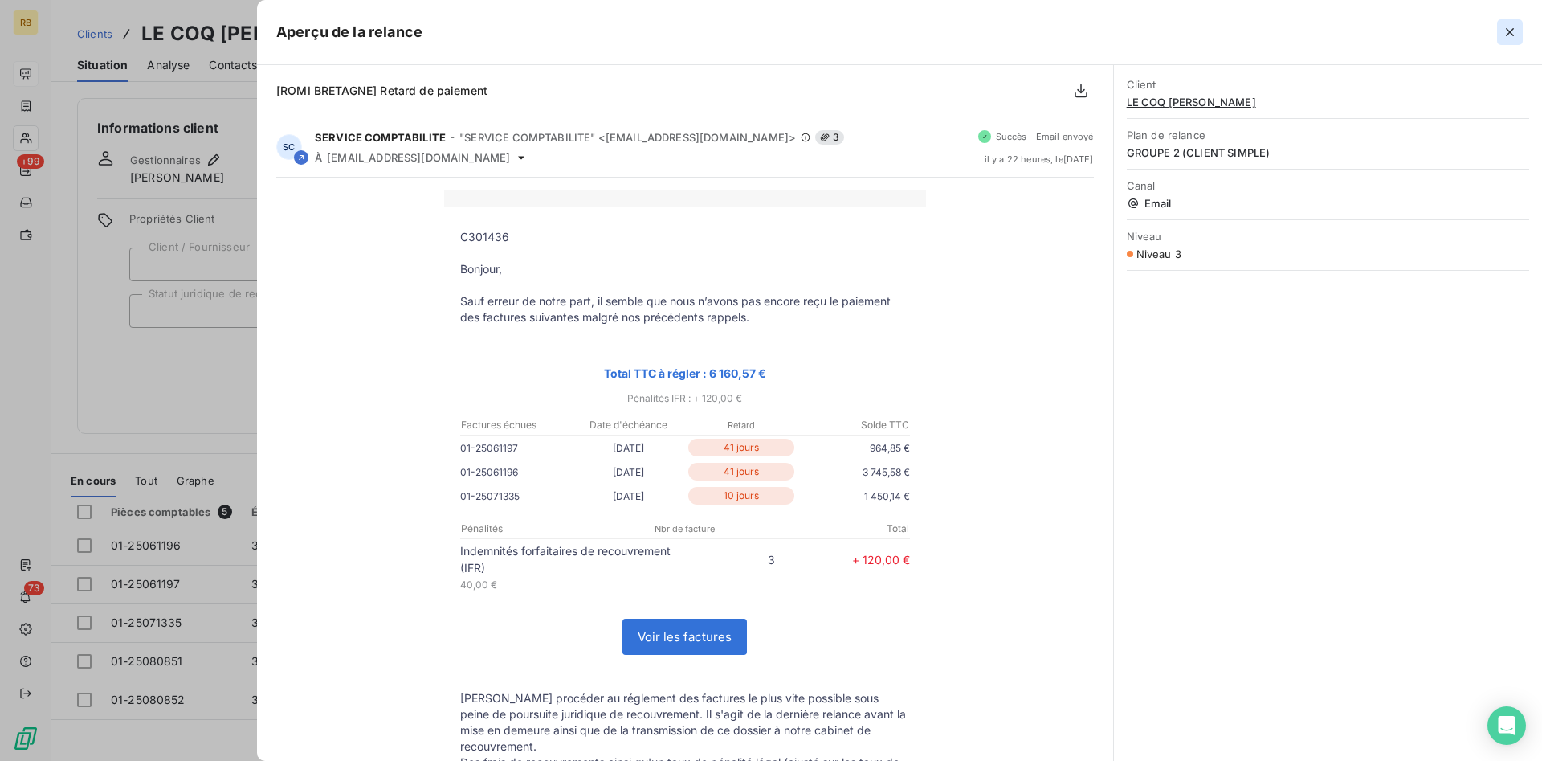
click at [1512, 35] on icon "button" at bounding box center [1510, 32] width 8 height 8
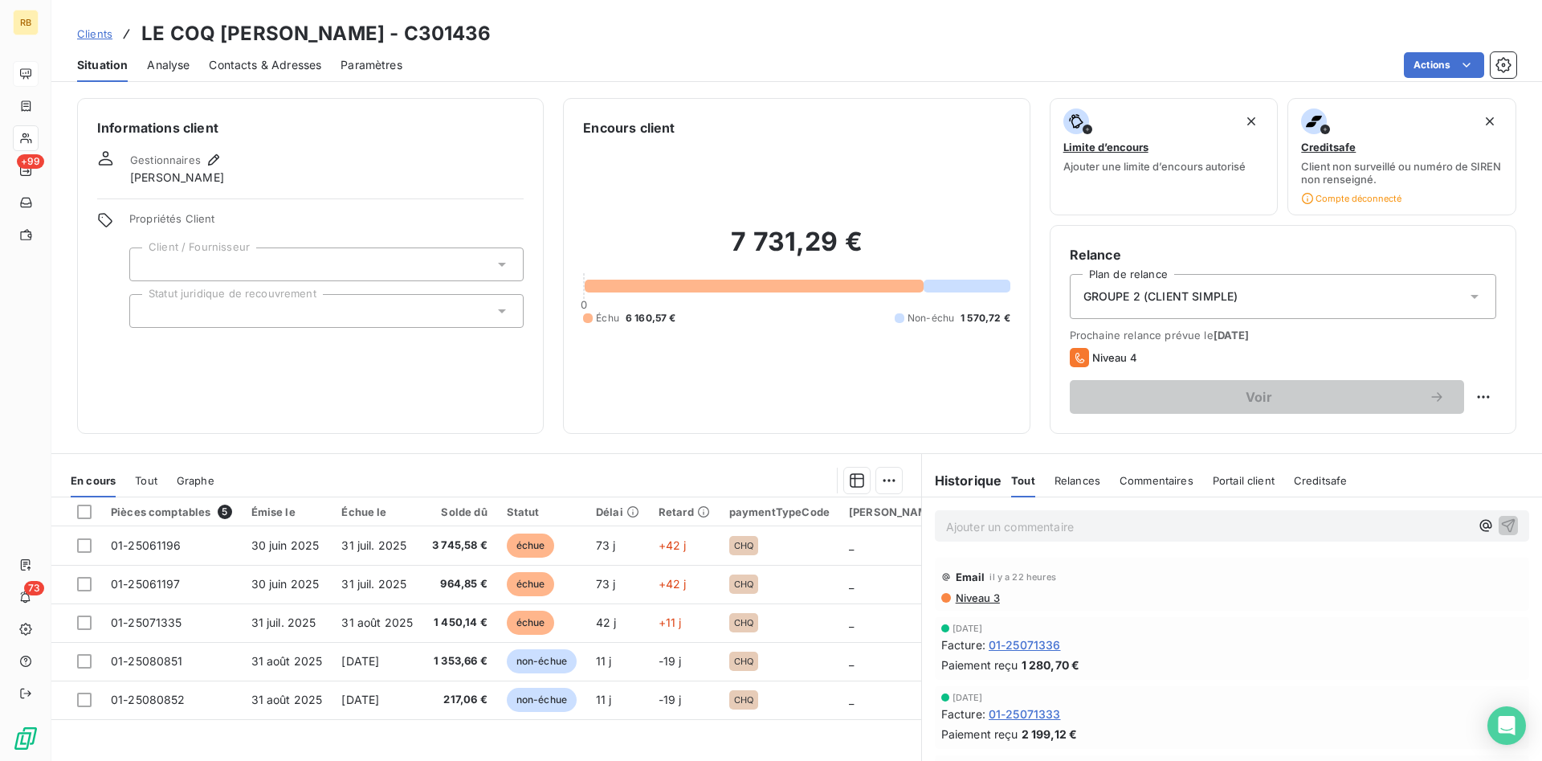
click at [839, 400] on div "7 731,29 € 0 Échu 6 160,57 € Non-échu 1 570,72 €" at bounding box center [796, 275] width 426 height 276
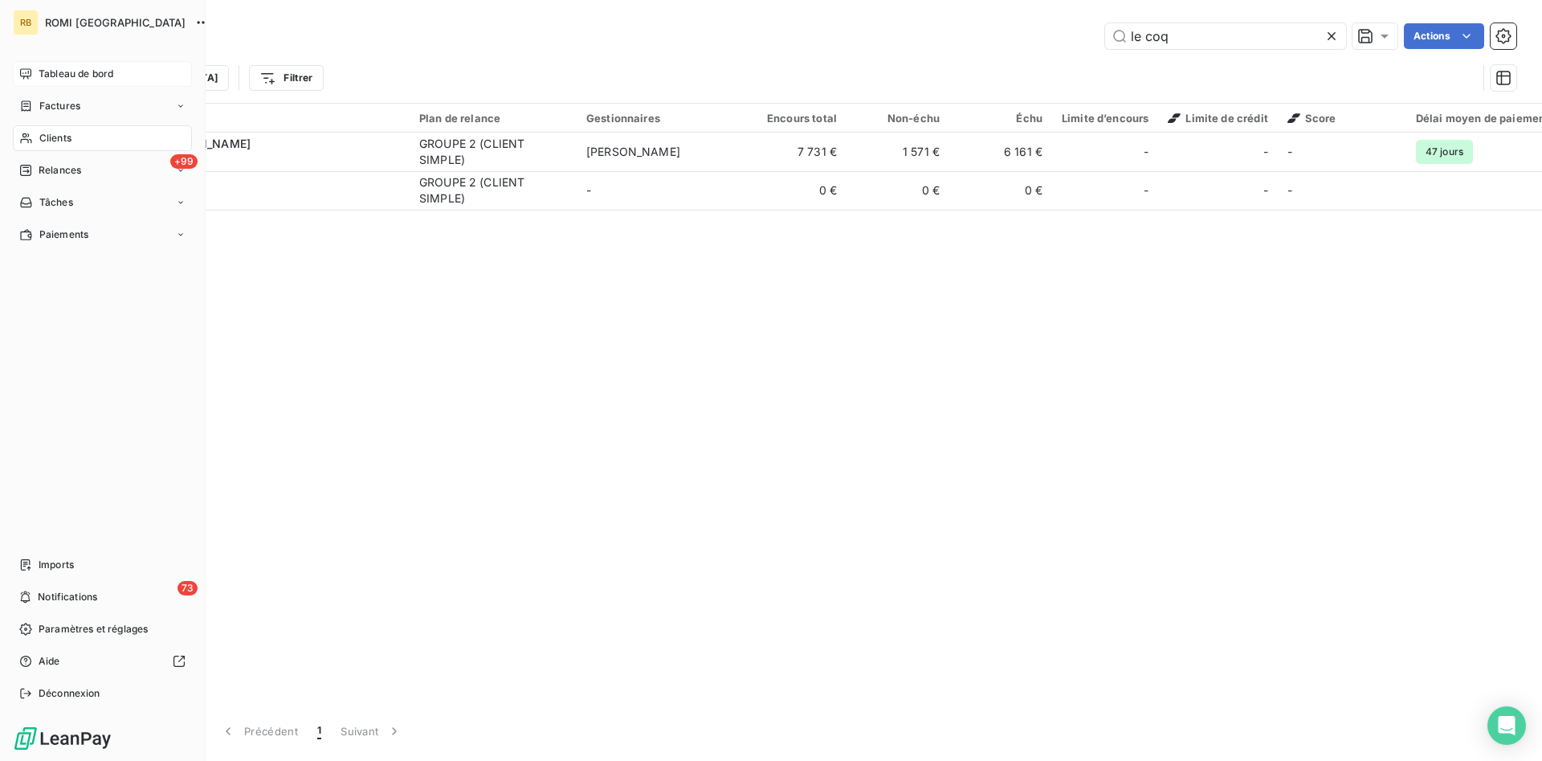
click at [88, 75] on span "Tableau de bord" at bounding box center [76, 74] width 75 height 14
